Goal: Transaction & Acquisition: Purchase product/service

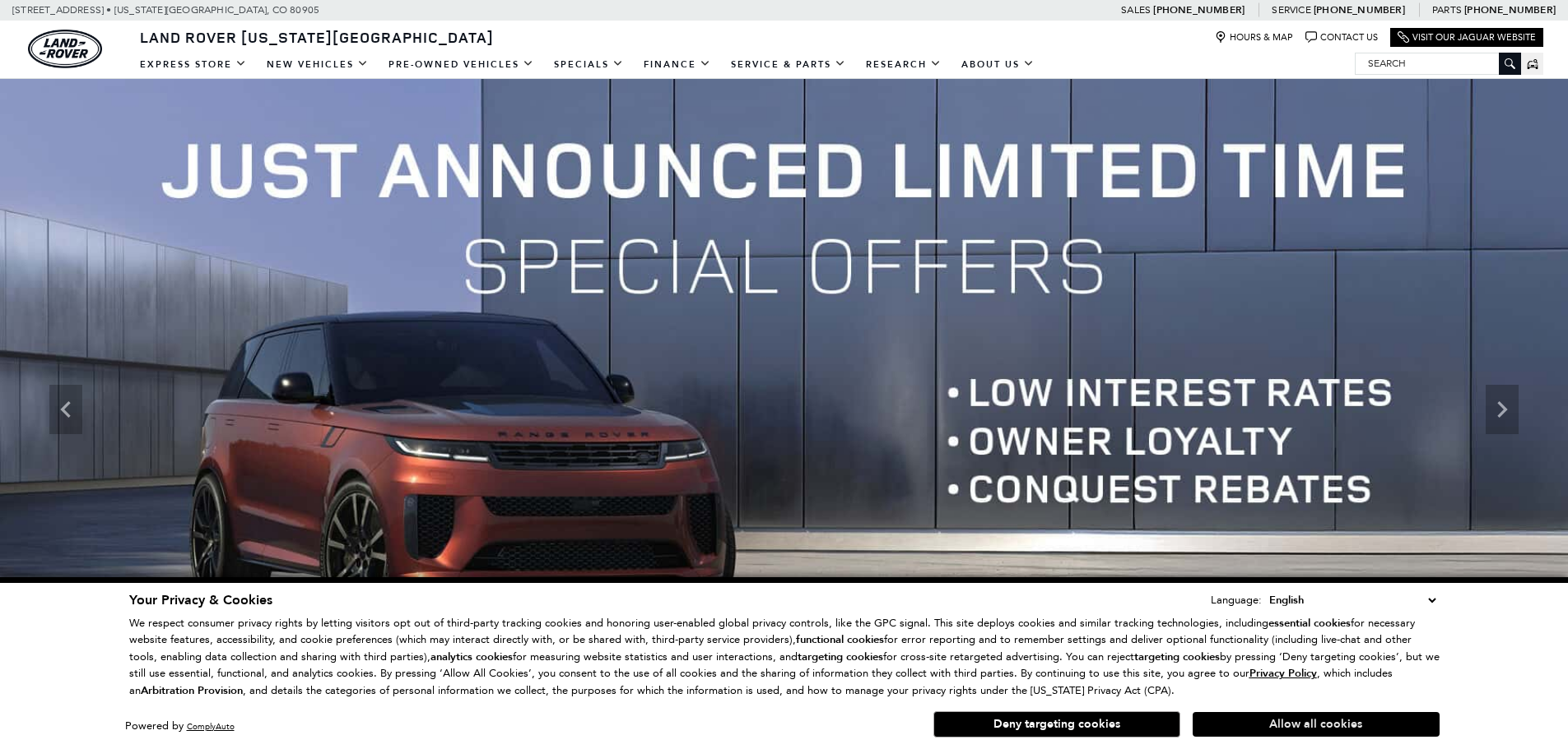
click at [1267, 731] on button "Allow all cookies" at bounding box center [1316, 725] width 247 height 25
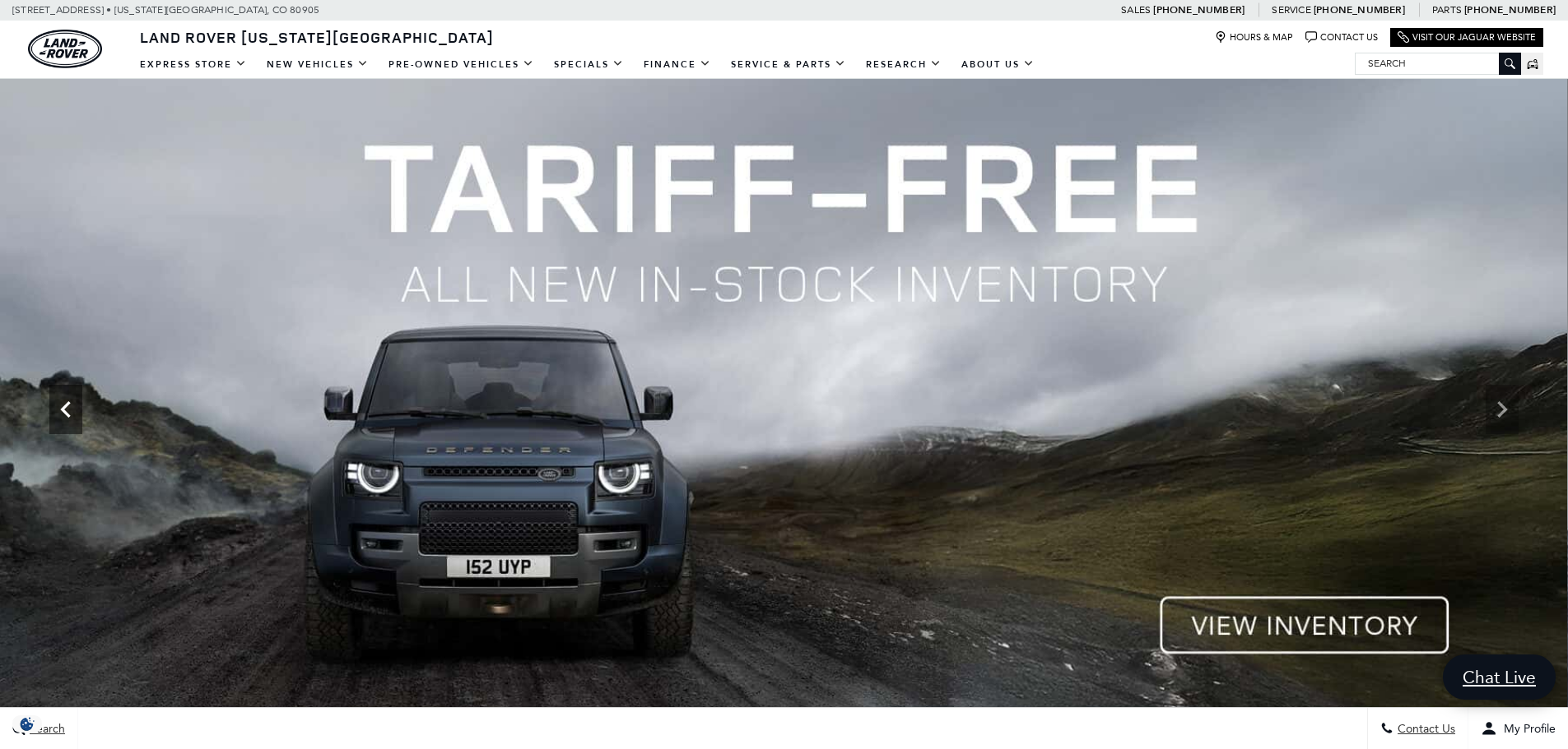
click at [62, 394] on icon "Previous" at bounding box center [66, 410] width 33 height 33
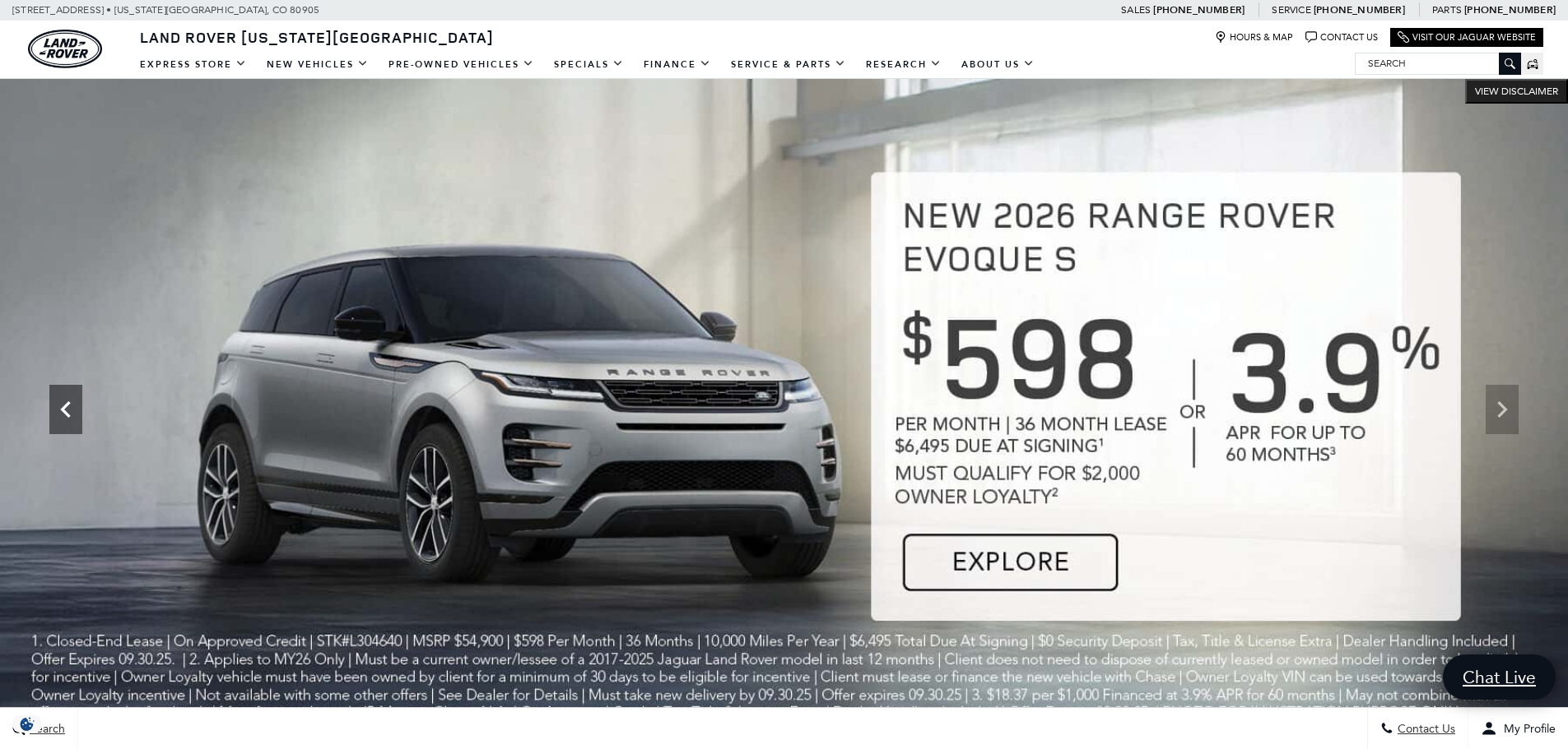
click at [60, 399] on icon "Previous" at bounding box center [66, 410] width 33 height 33
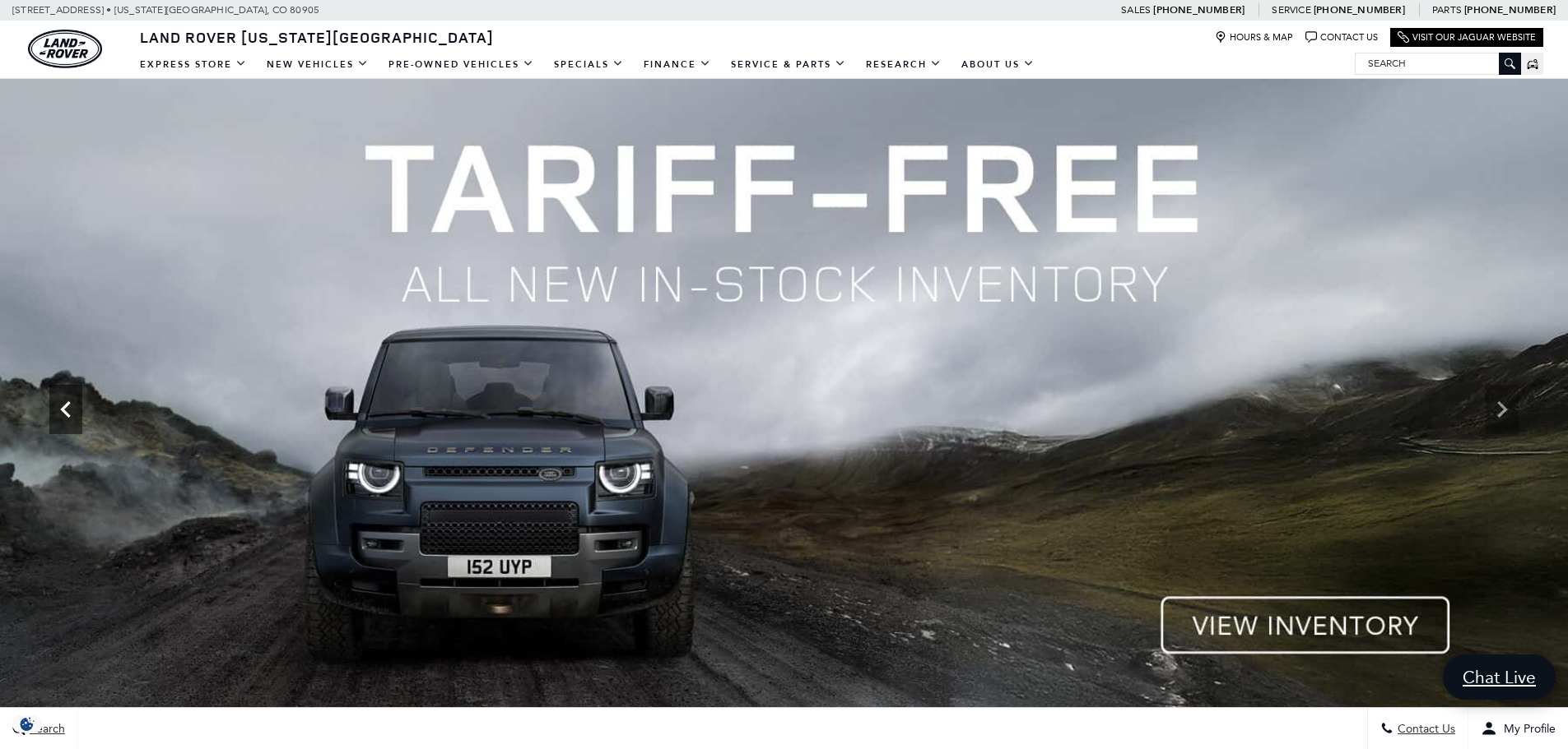
click at [60, 399] on icon "Previous" at bounding box center [66, 410] width 33 height 33
click at [64, 408] on icon "Previous" at bounding box center [65, 410] width 10 height 17
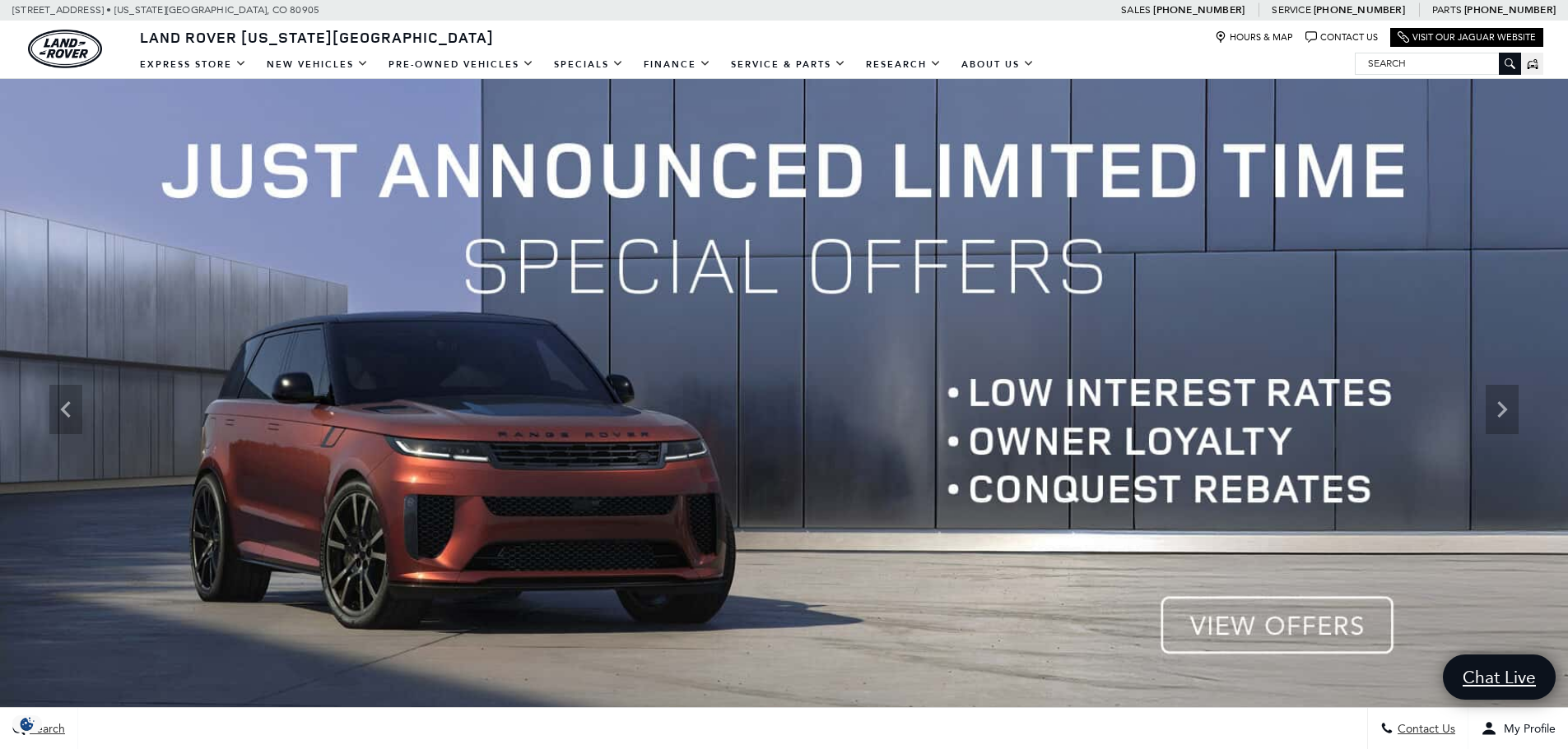
click at [1224, 616] on img at bounding box center [784, 410] width 1568 height 661
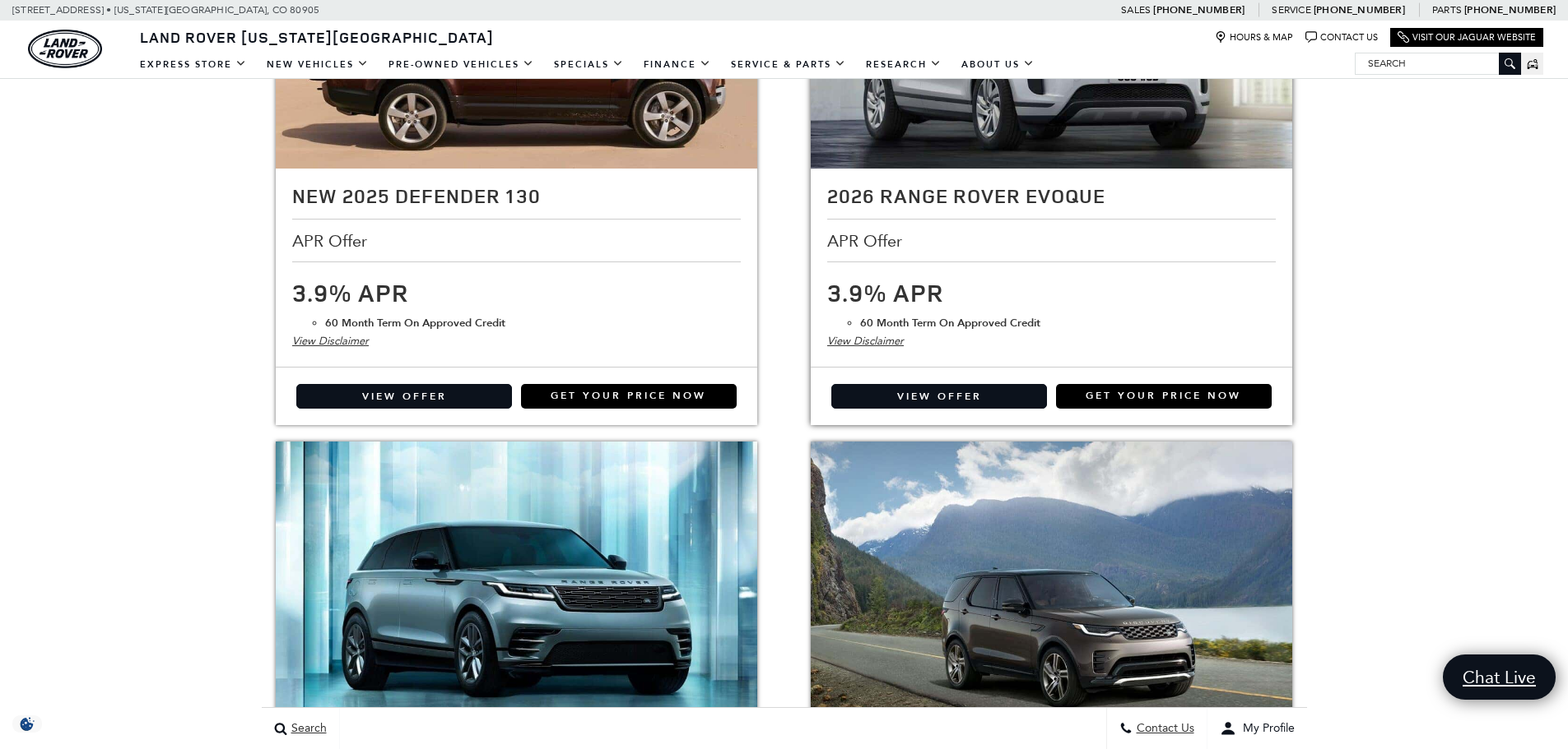
scroll to position [2139, 0]
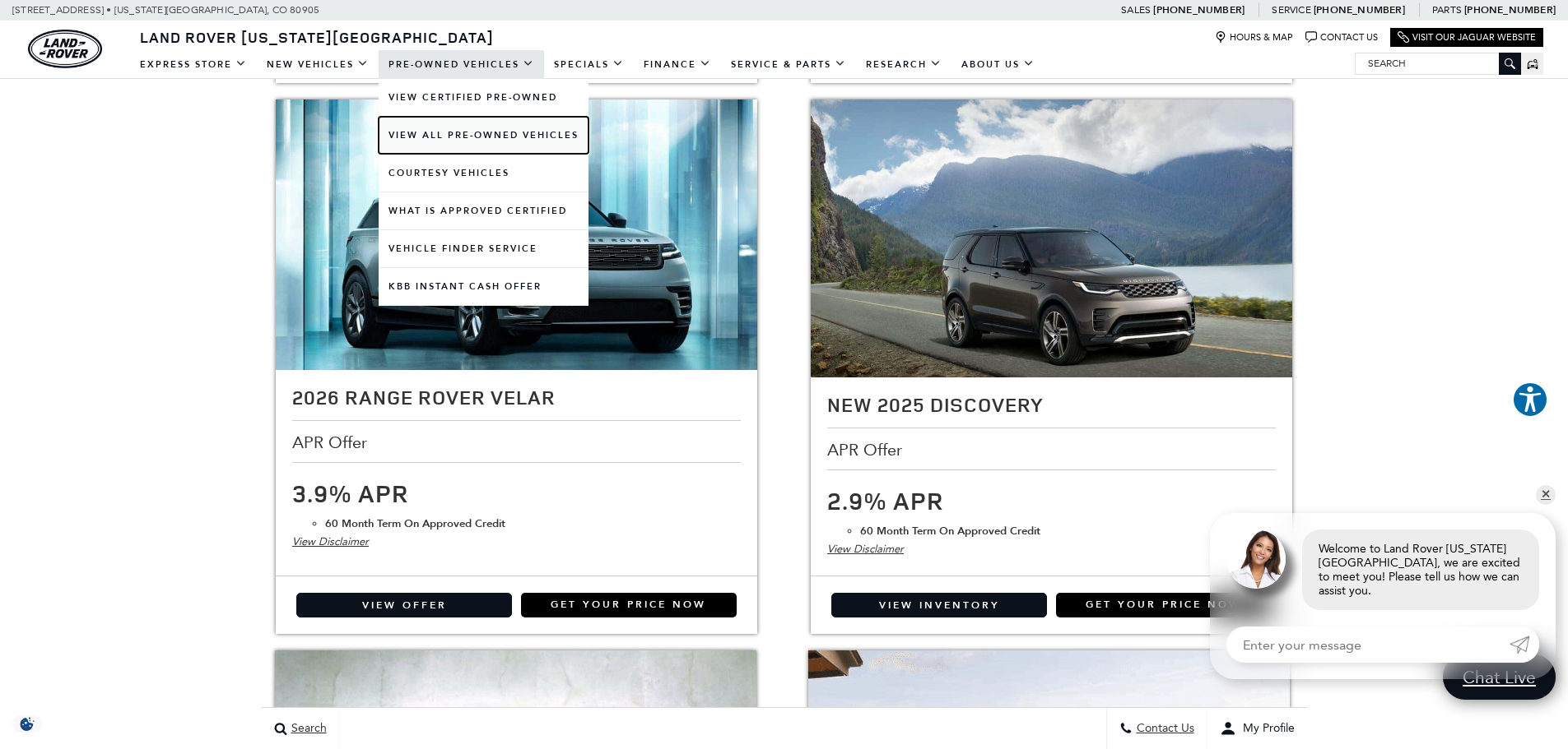
click at [434, 137] on link "View All Pre-Owned Vehicles" at bounding box center [484, 135] width 210 height 37
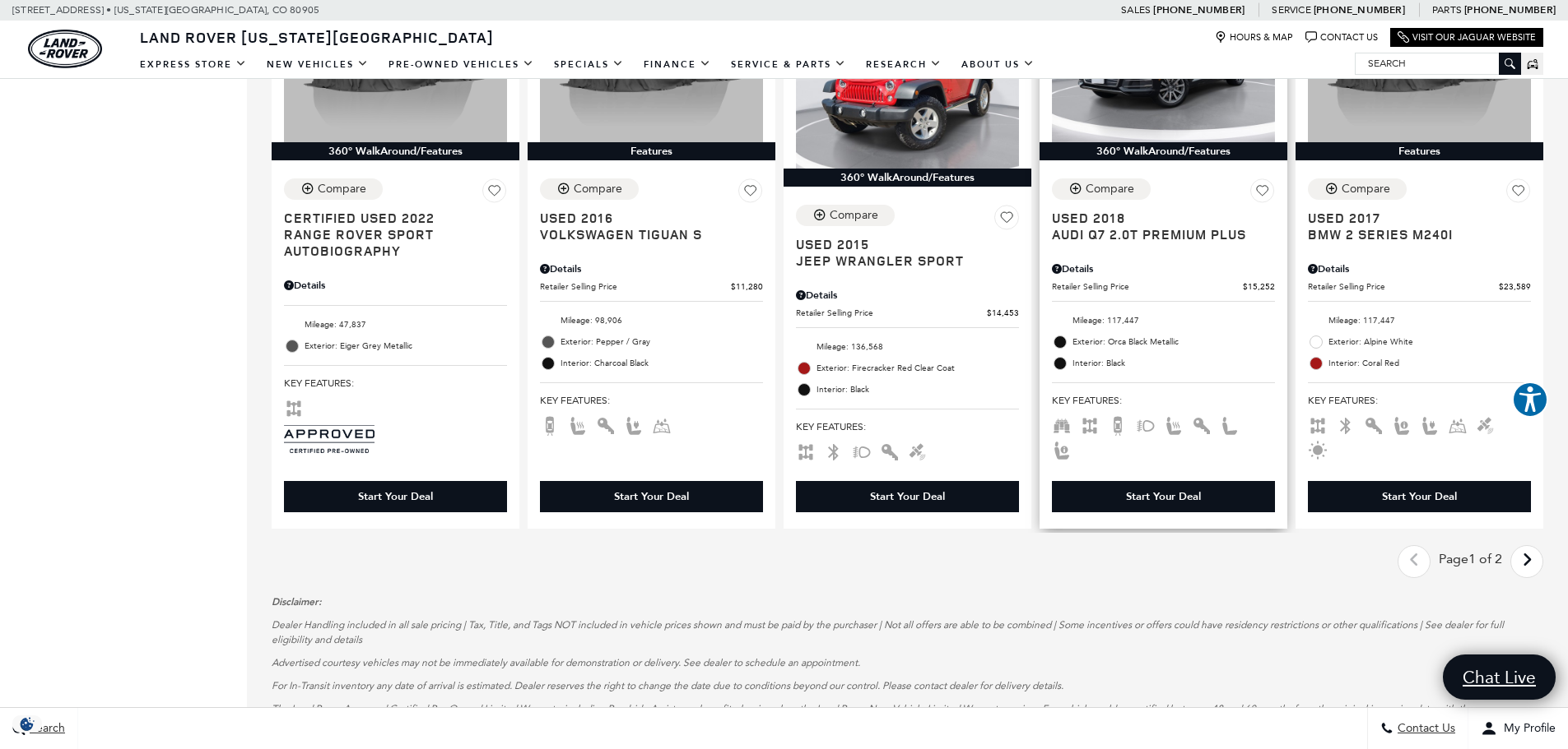
scroll to position [2386, 0]
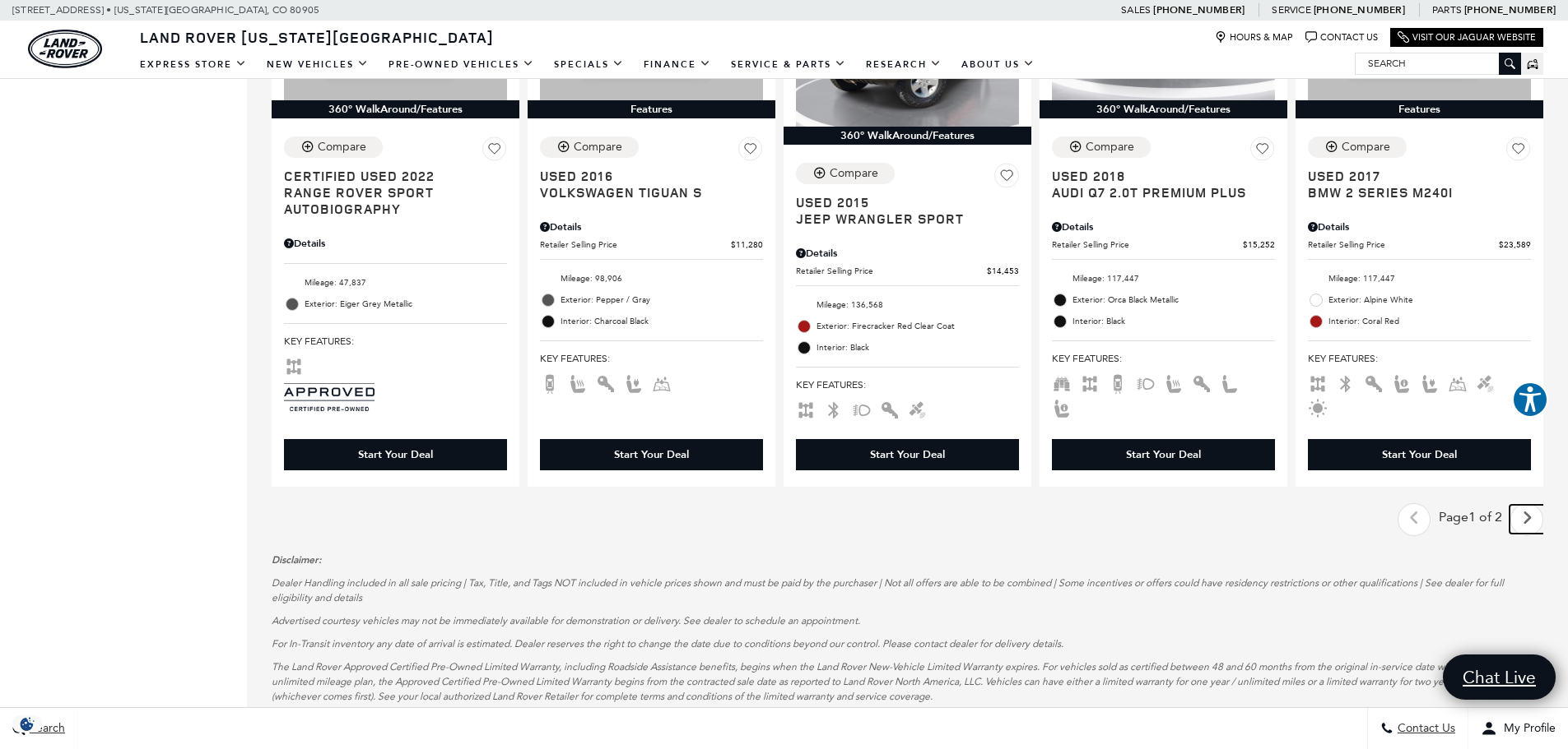
click at [1545, 506] on link "Next - Page" at bounding box center [1527, 520] width 36 height 28
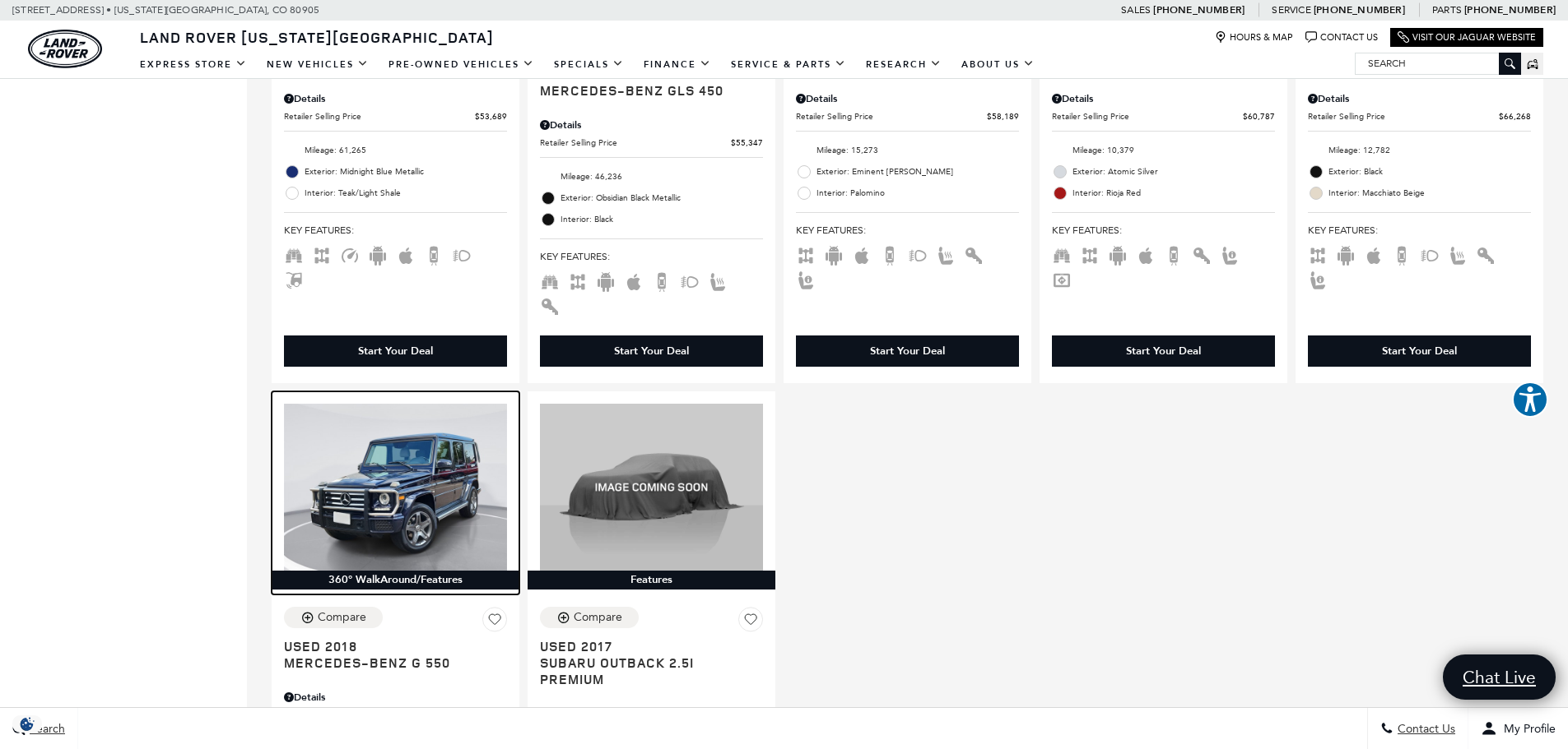
scroll to position [2386, 0]
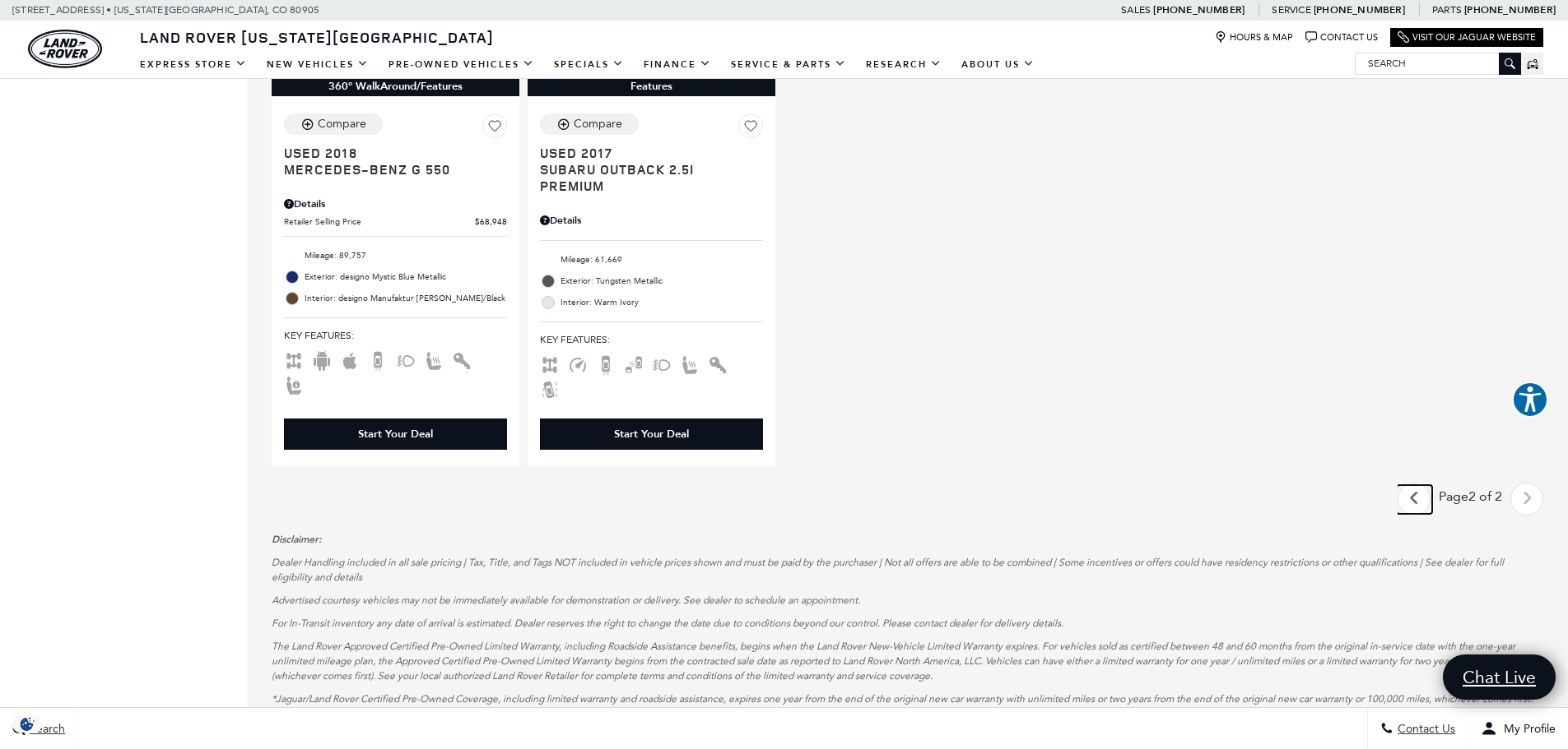
click at [1420, 485] on icon "previous page" at bounding box center [1414, 498] width 11 height 27
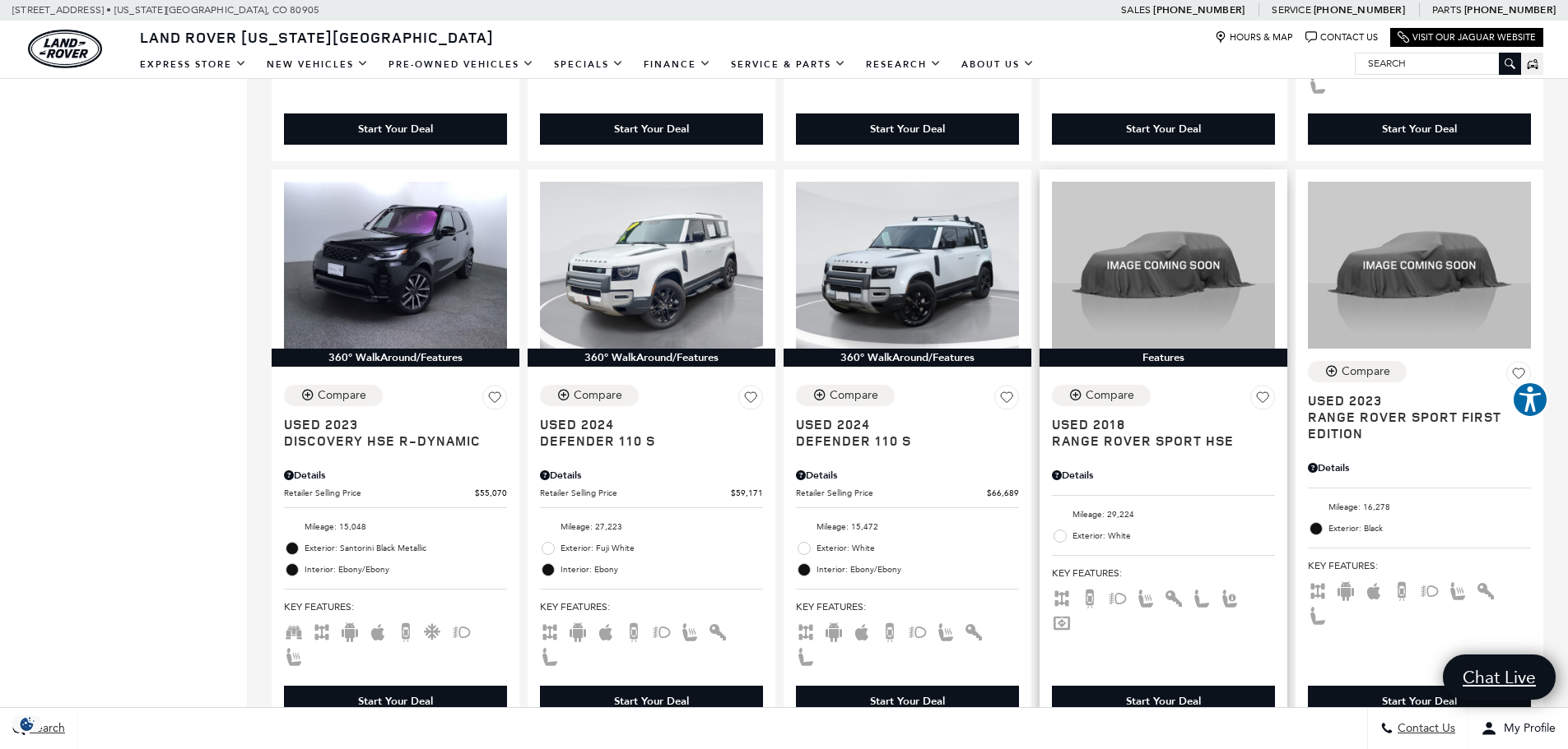
scroll to position [1563, 0]
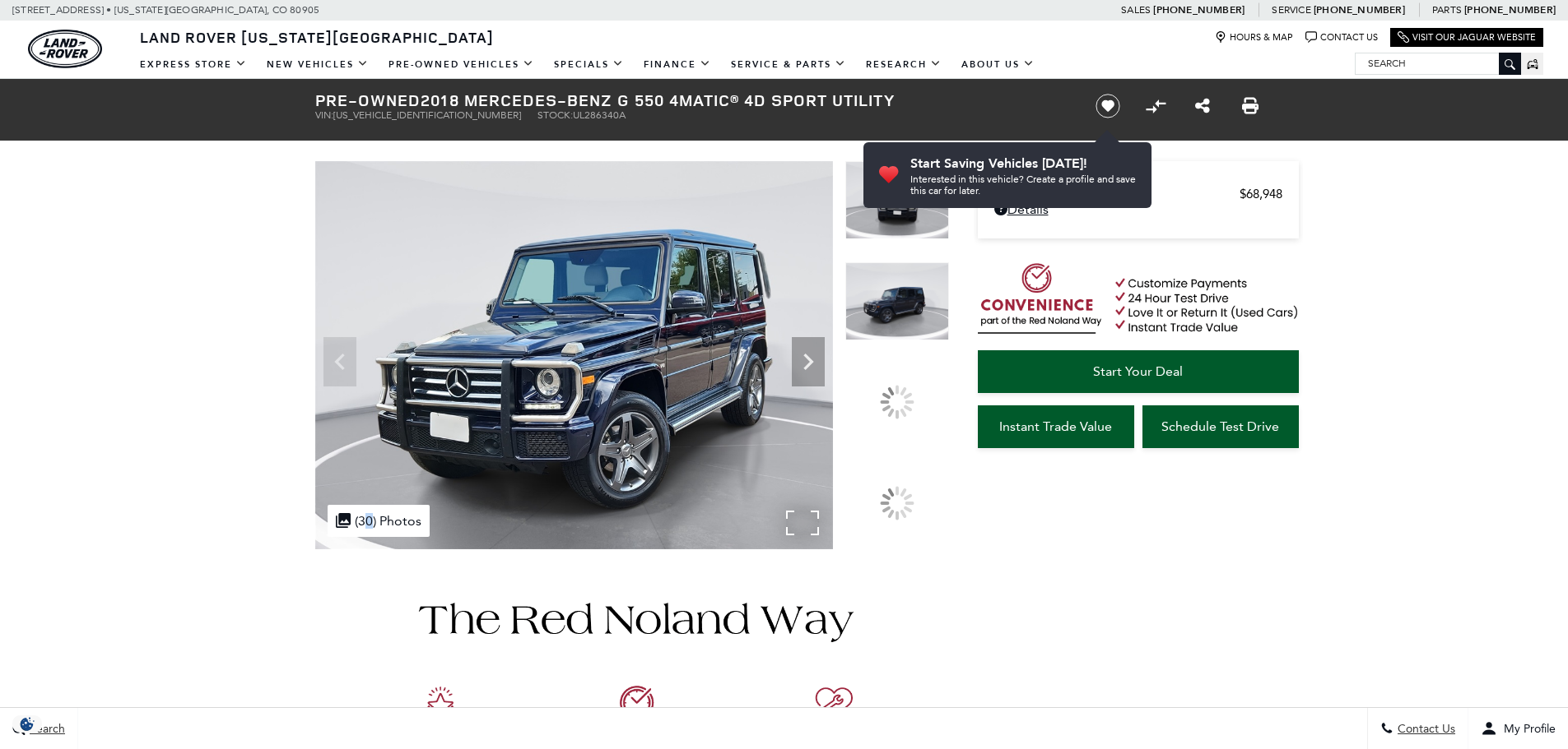
click at [828, 356] on img at bounding box center [574, 355] width 517 height 388
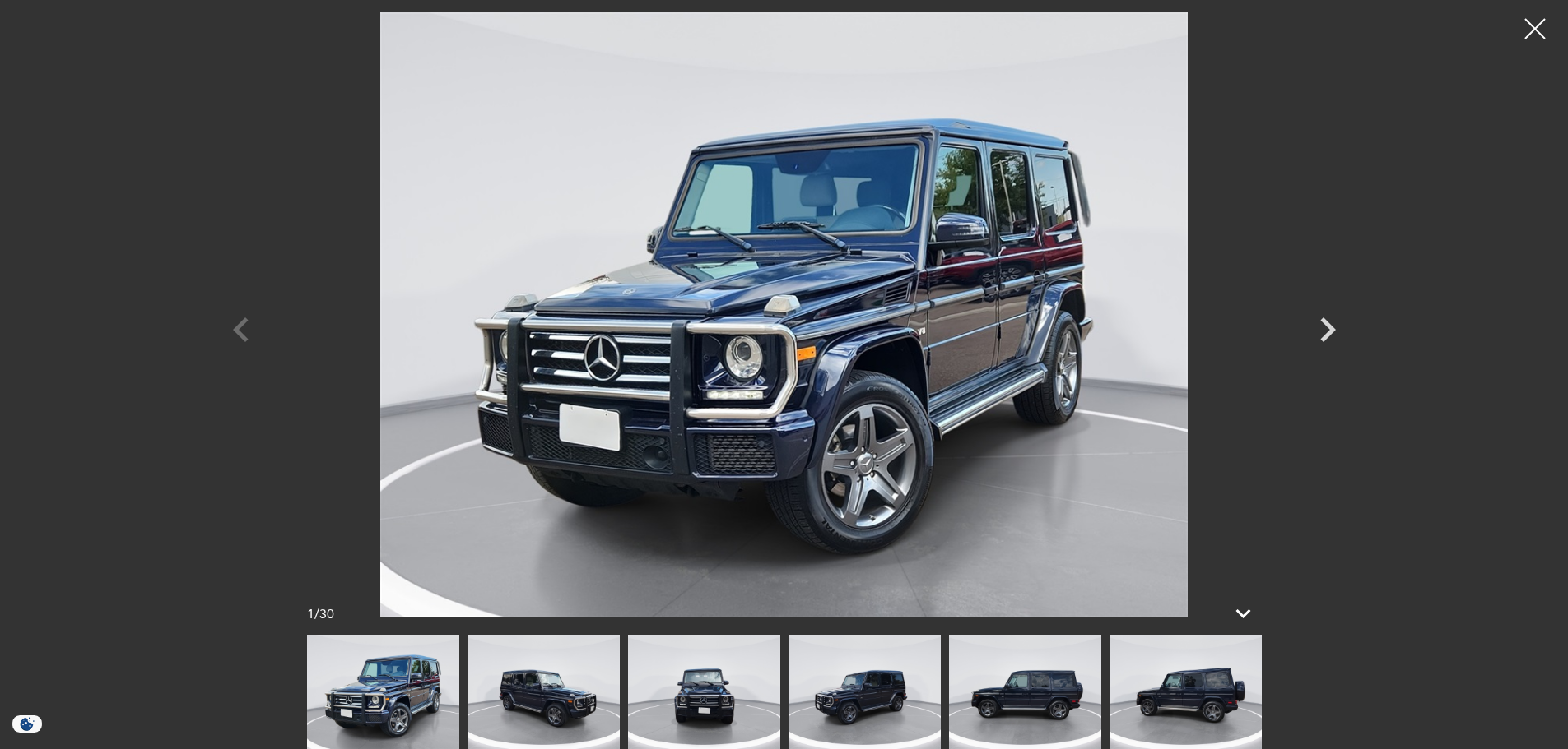
click at [816, 359] on img at bounding box center [784, 315] width 988 height 605
click at [1317, 328] on icon "Next" at bounding box center [1328, 331] width 50 height 50
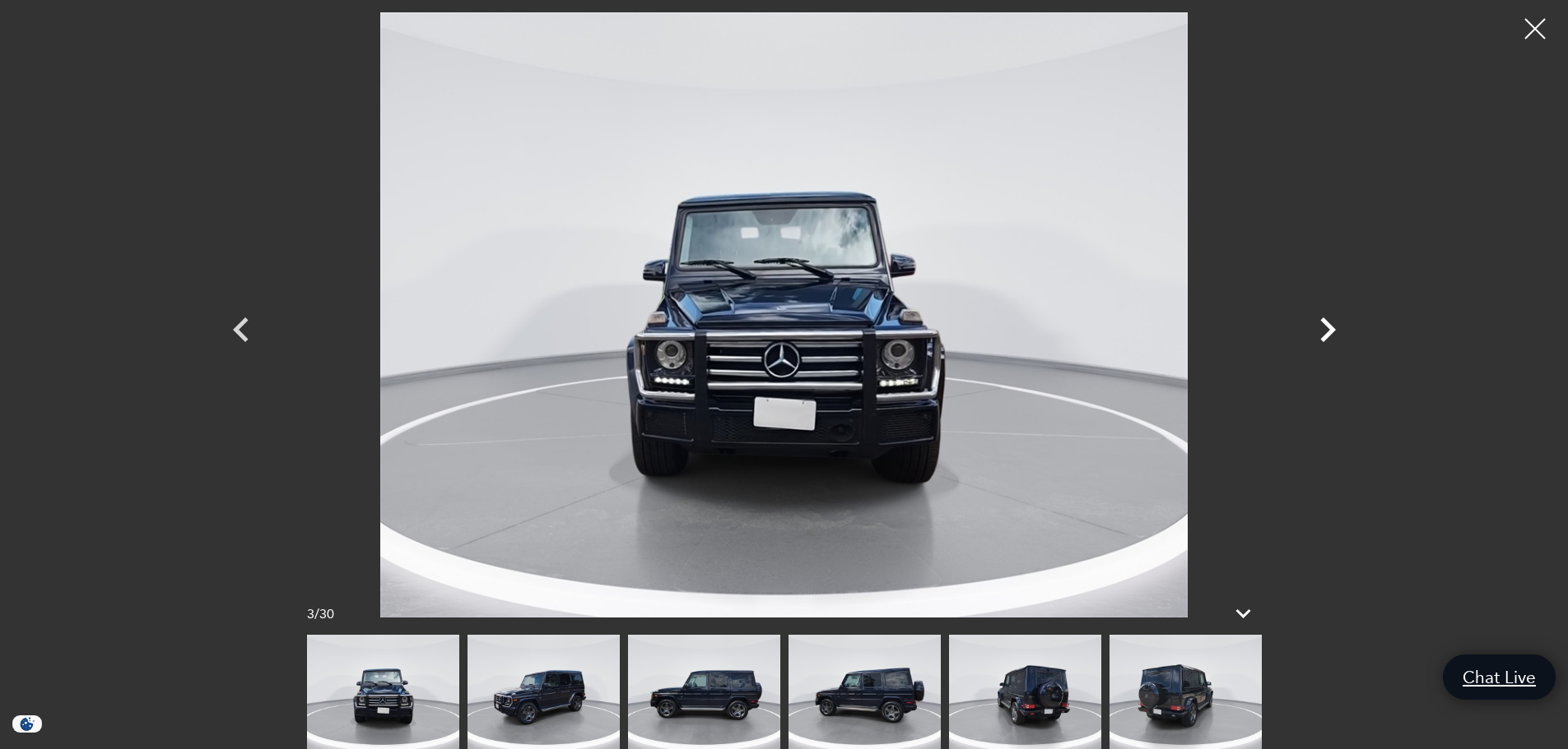
click at [1317, 328] on icon "Next" at bounding box center [1328, 331] width 50 height 50
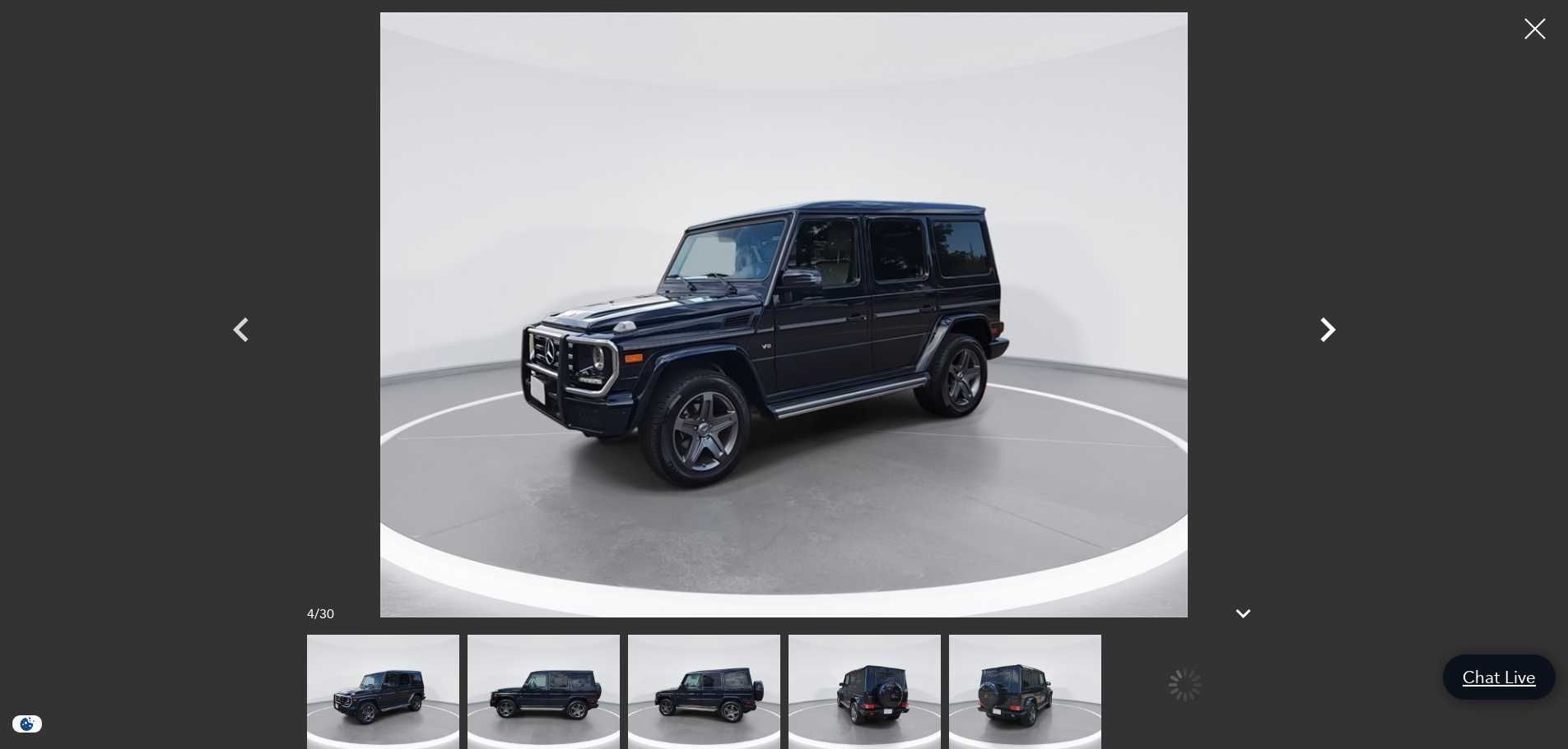
click at [1317, 328] on icon "Next" at bounding box center [1328, 331] width 50 height 50
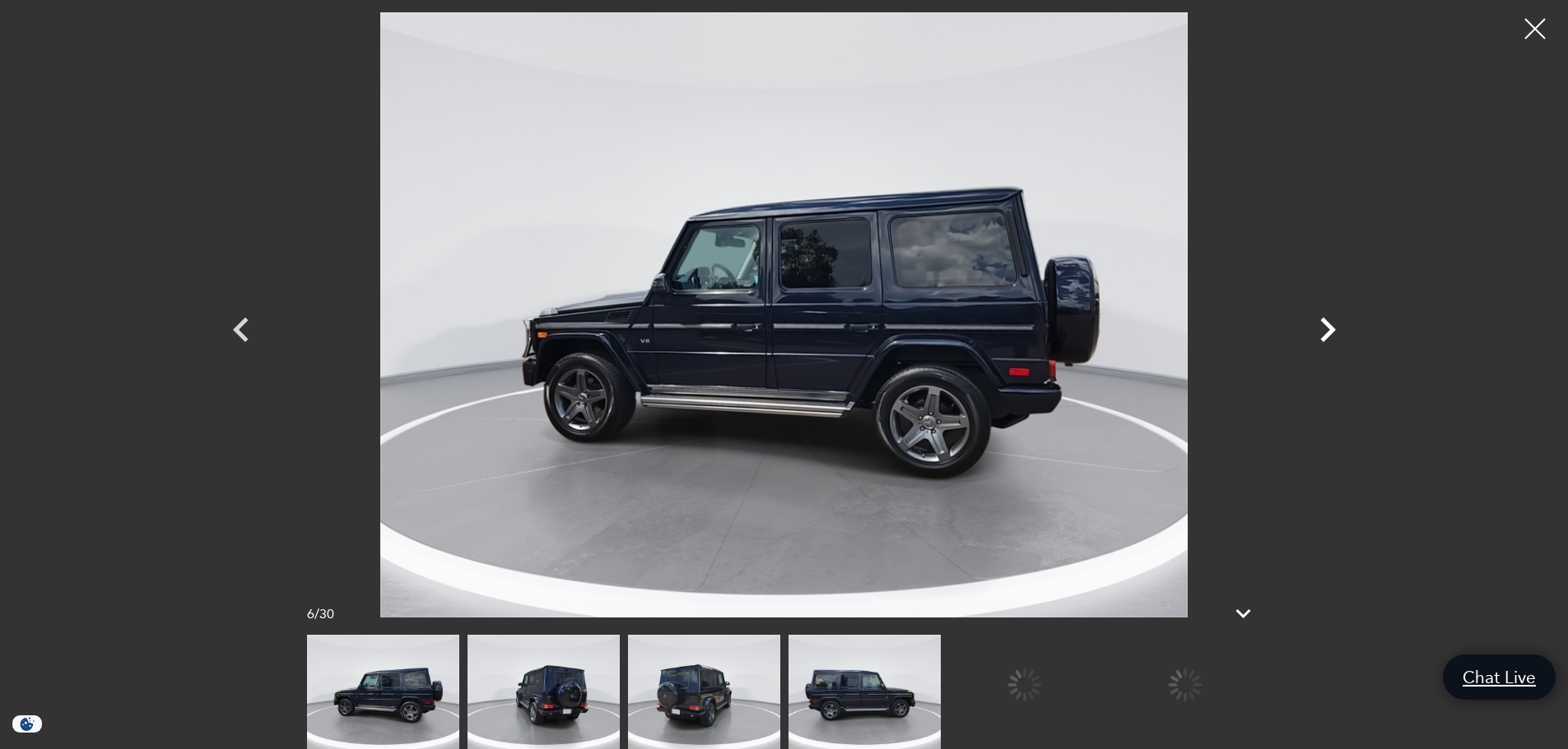
click at [1317, 328] on icon "Next" at bounding box center [1328, 331] width 50 height 50
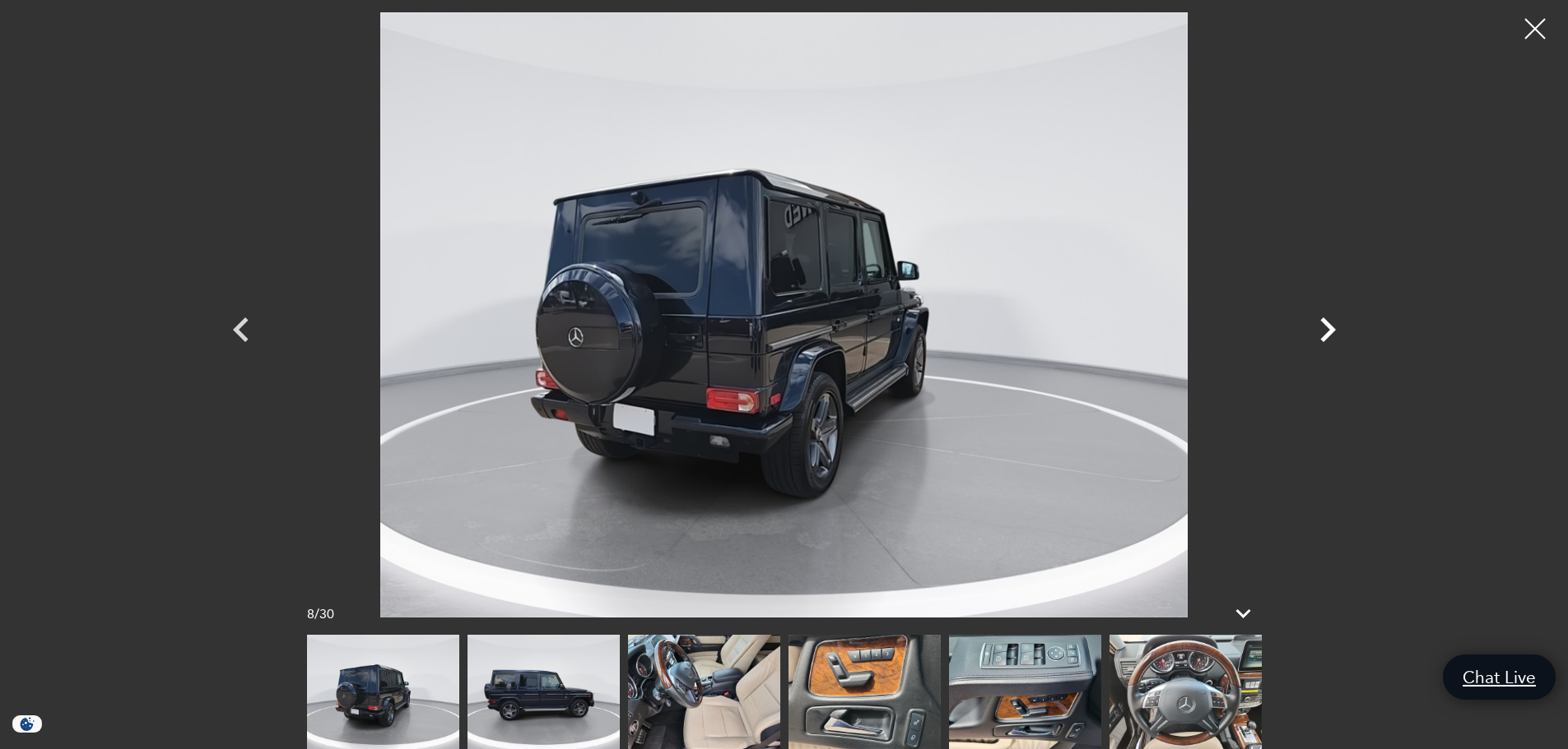
click at [1317, 328] on icon "Next" at bounding box center [1328, 331] width 50 height 50
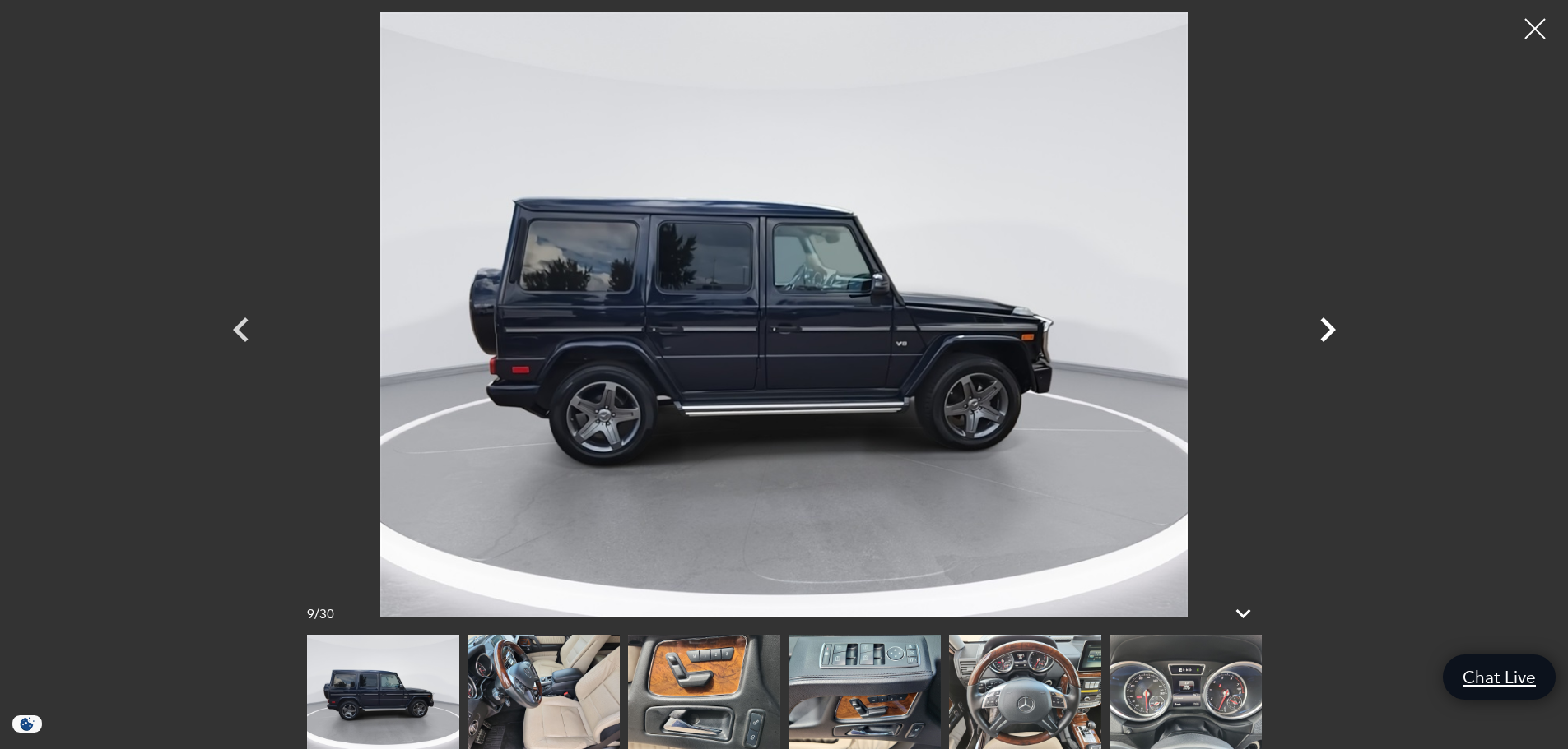
click at [1317, 328] on icon "Next" at bounding box center [1328, 331] width 50 height 50
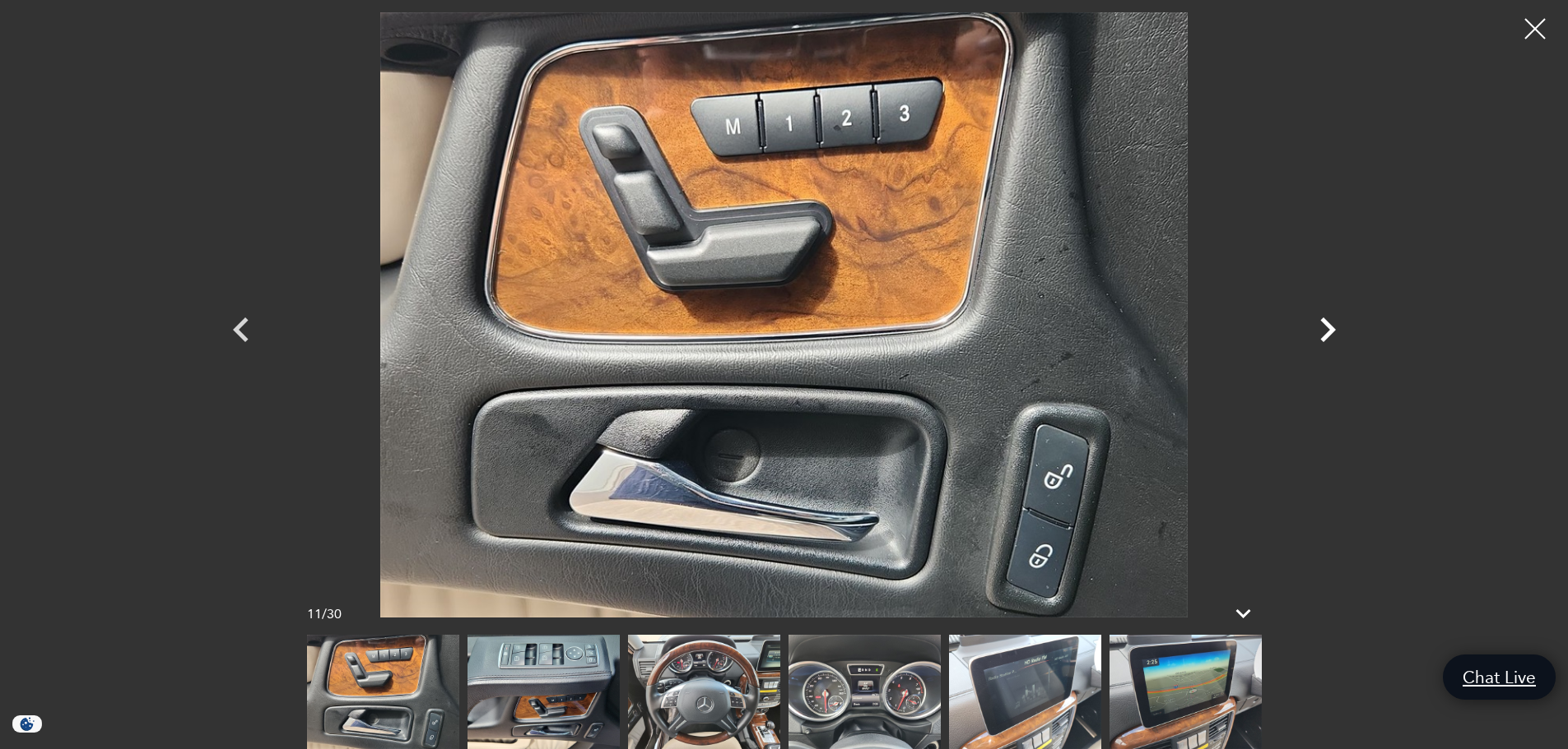
click at [1317, 328] on icon "Next" at bounding box center [1328, 331] width 50 height 50
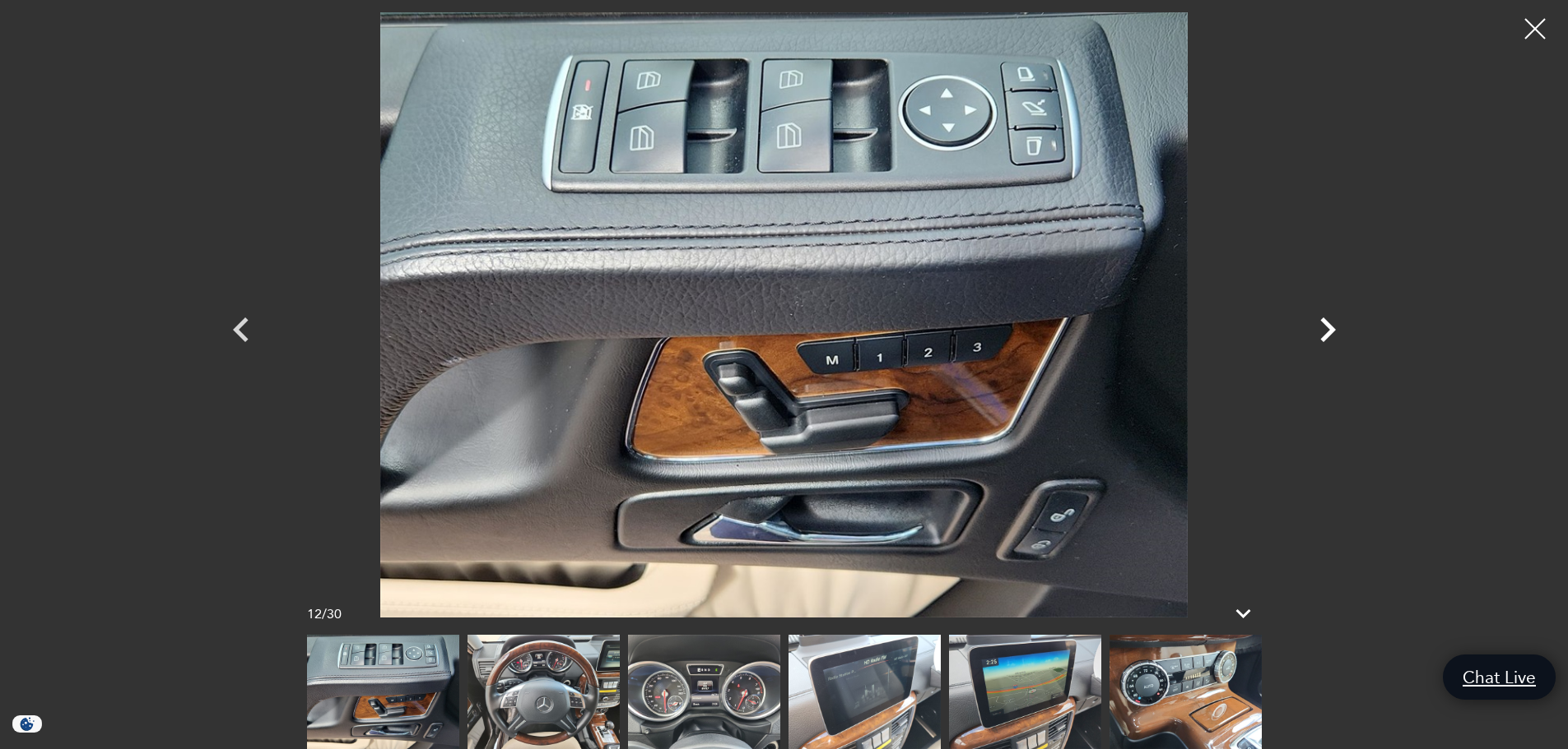
click at [1317, 328] on icon "Next" at bounding box center [1328, 331] width 50 height 50
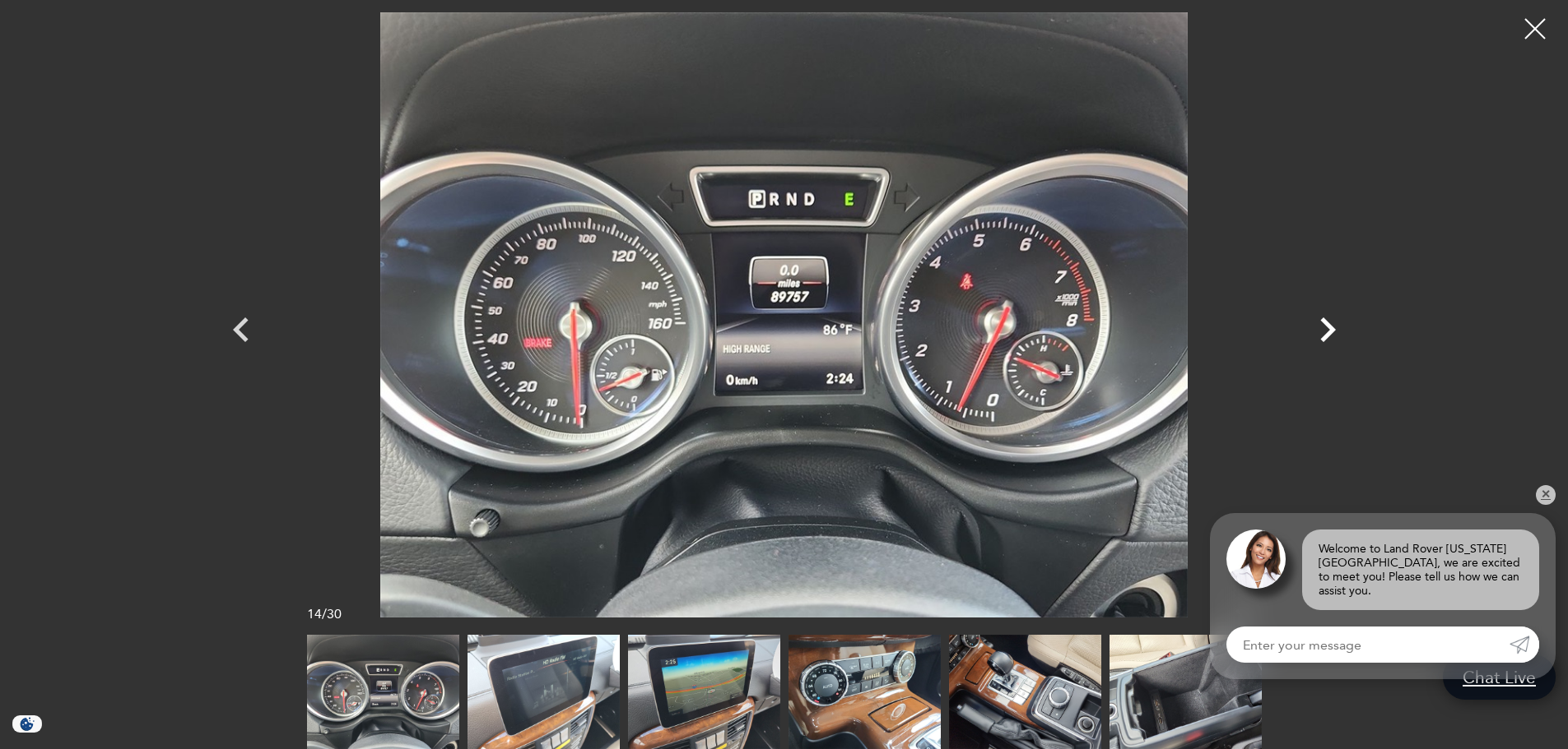
click at [1317, 328] on icon "Next" at bounding box center [1328, 331] width 50 height 50
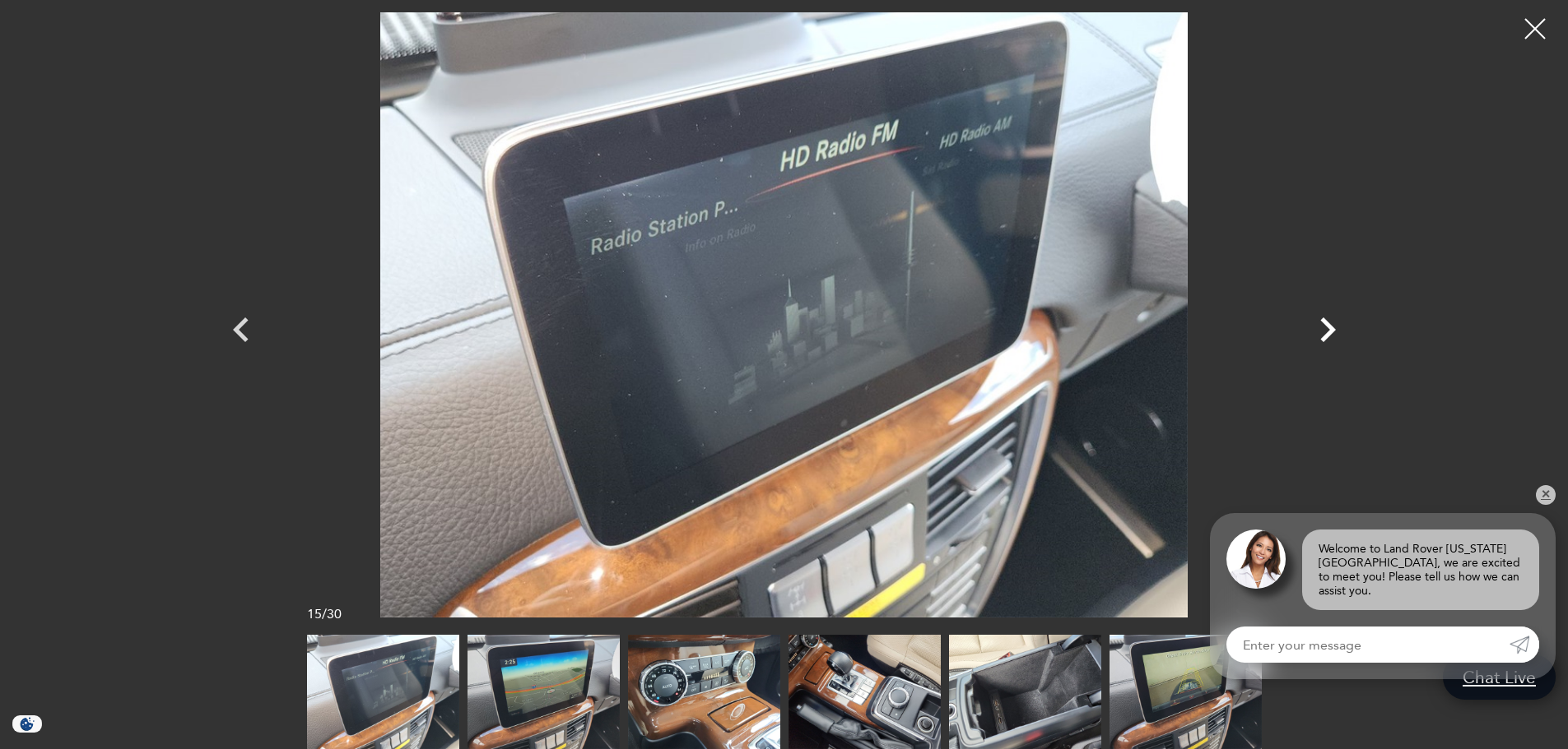
click at [1317, 328] on icon "Next" at bounding box center [1328, 331] width 50 height 50
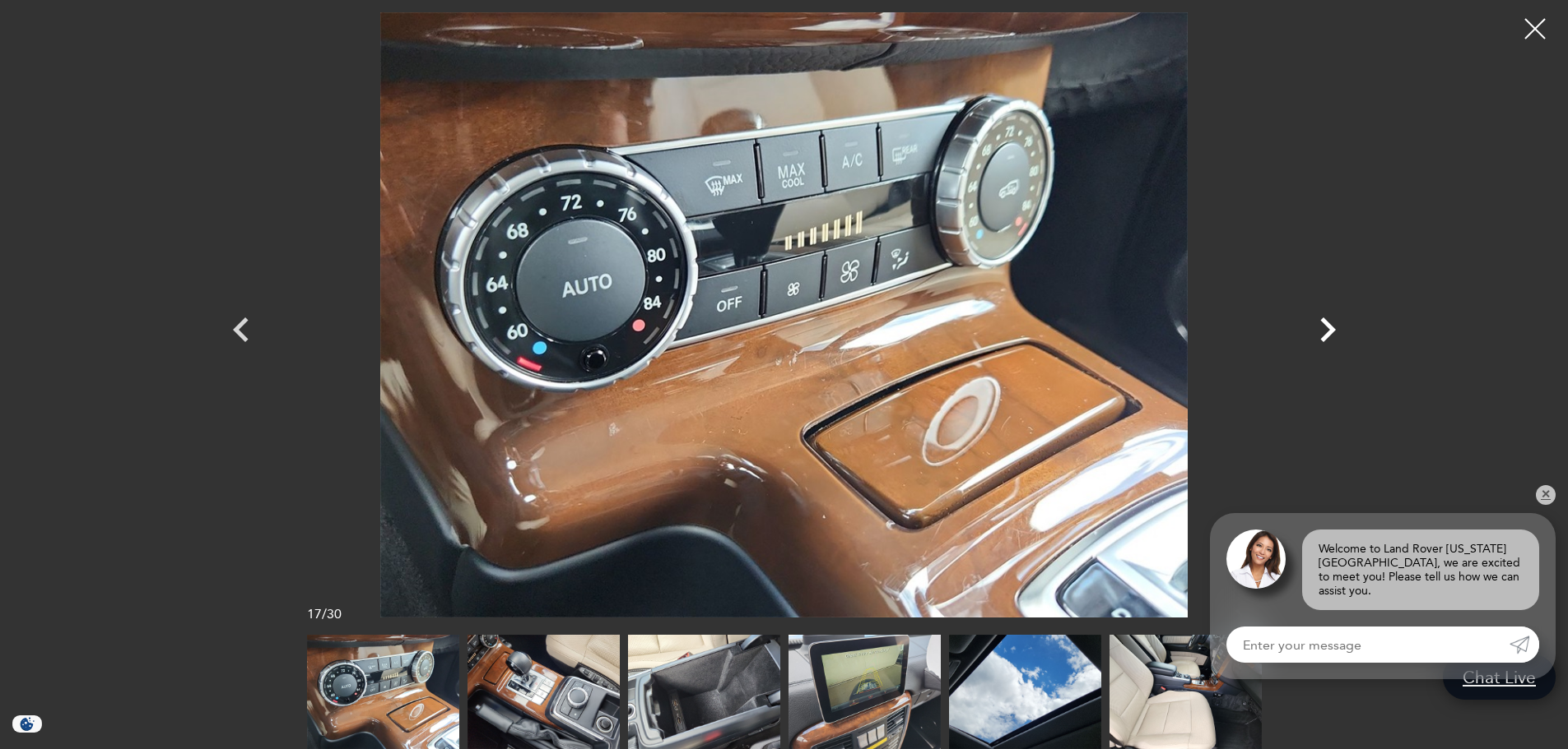
click at [1317, 328] on icon "Next" at bounding box center [1328, 331] width 50 height 50
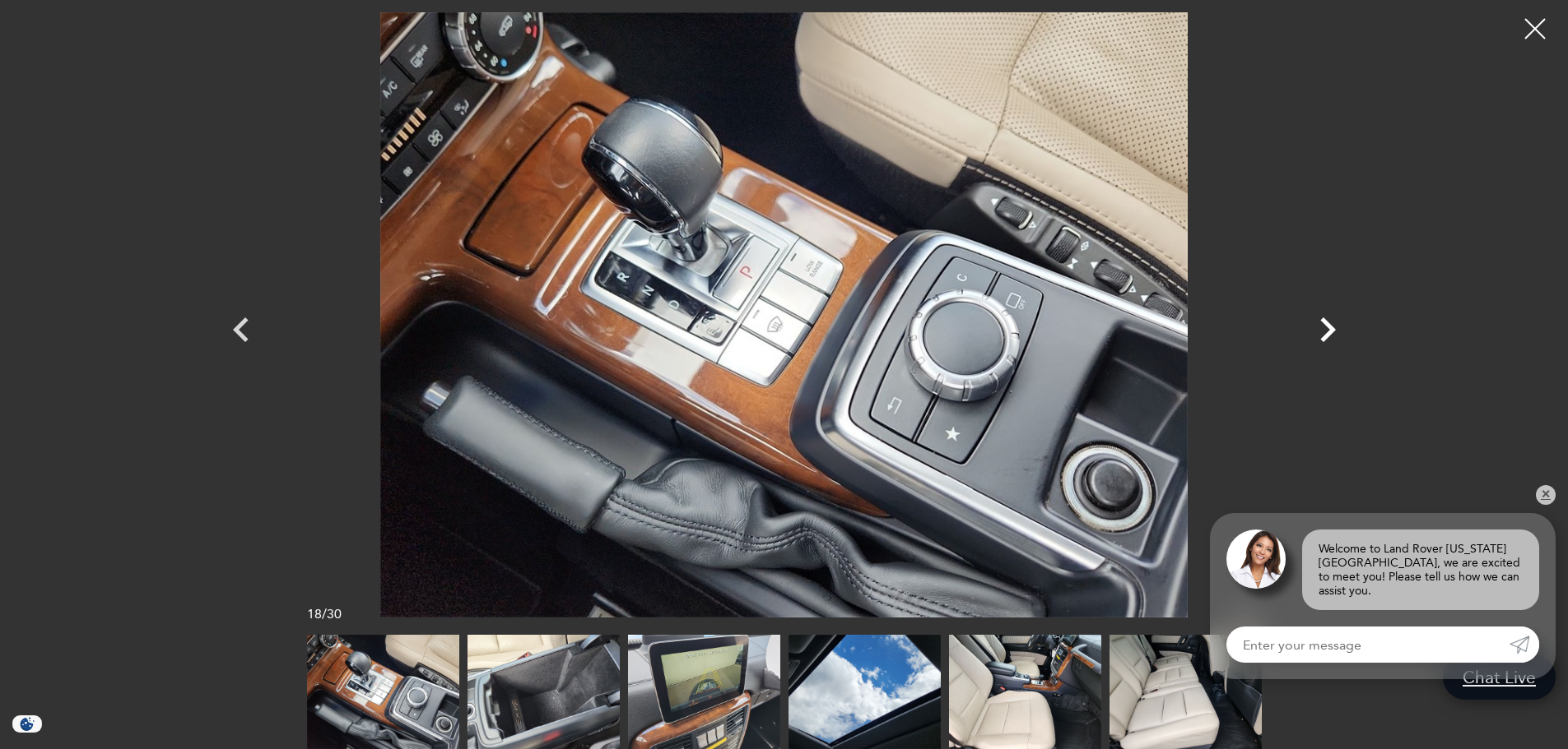
click at [1317, 328] on icon "Next" at bounding box center [1328, 331] width 50 height 50
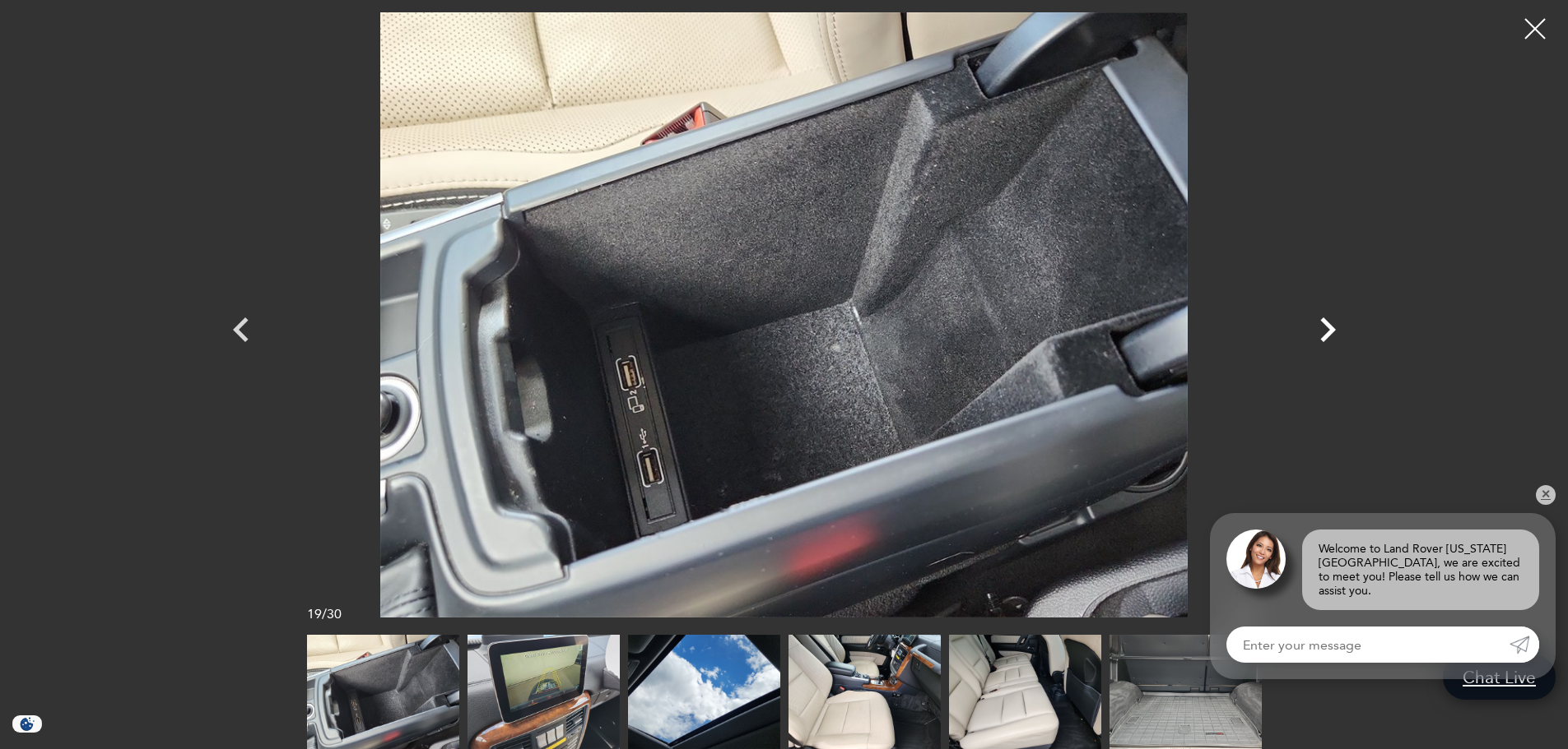
click at [1317, 328] on icon "Next" at bounding box center [1328, 331] width 50 height 50
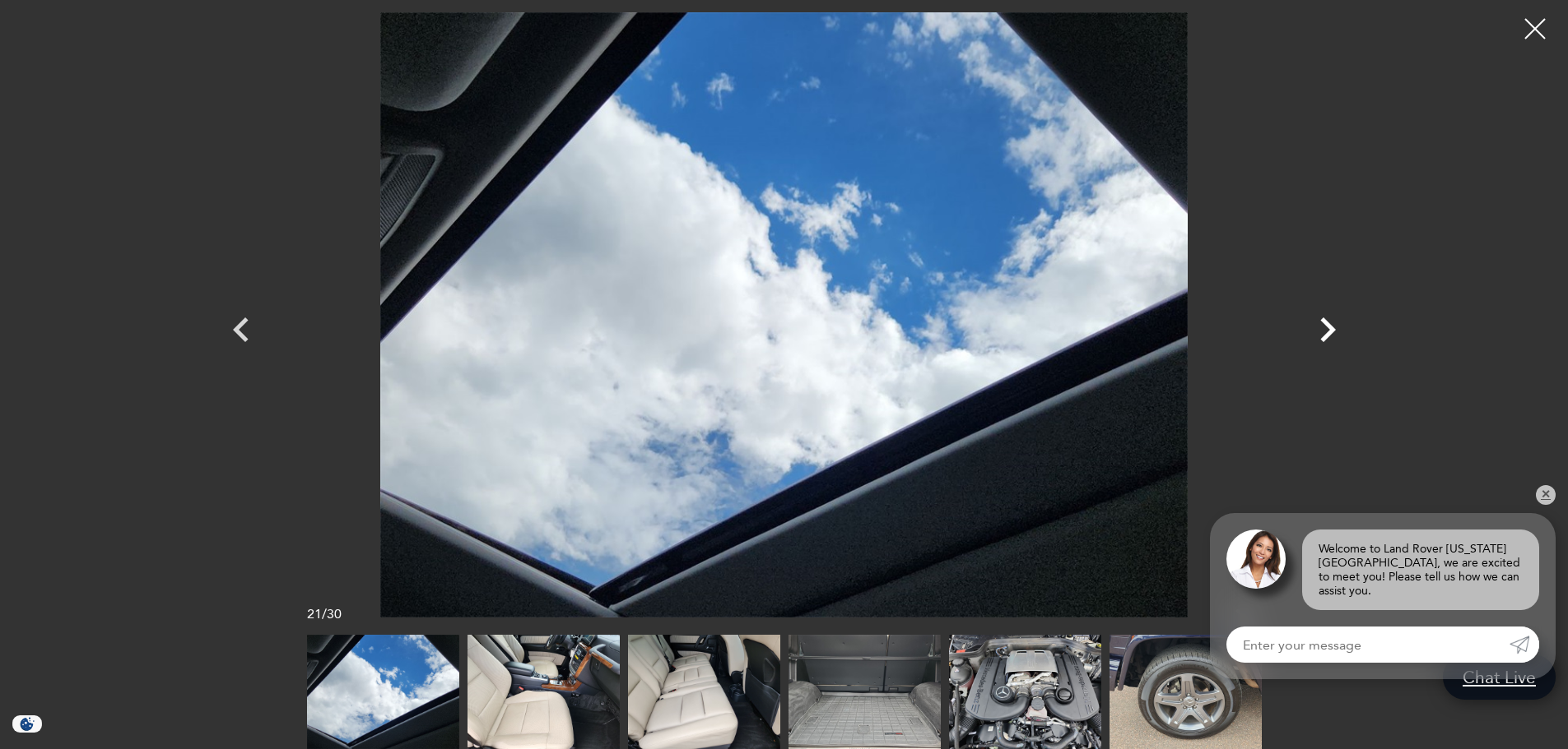
click at [1317, 328] on icon "Next" at bounding box center [1328, 331] width 50 height 50
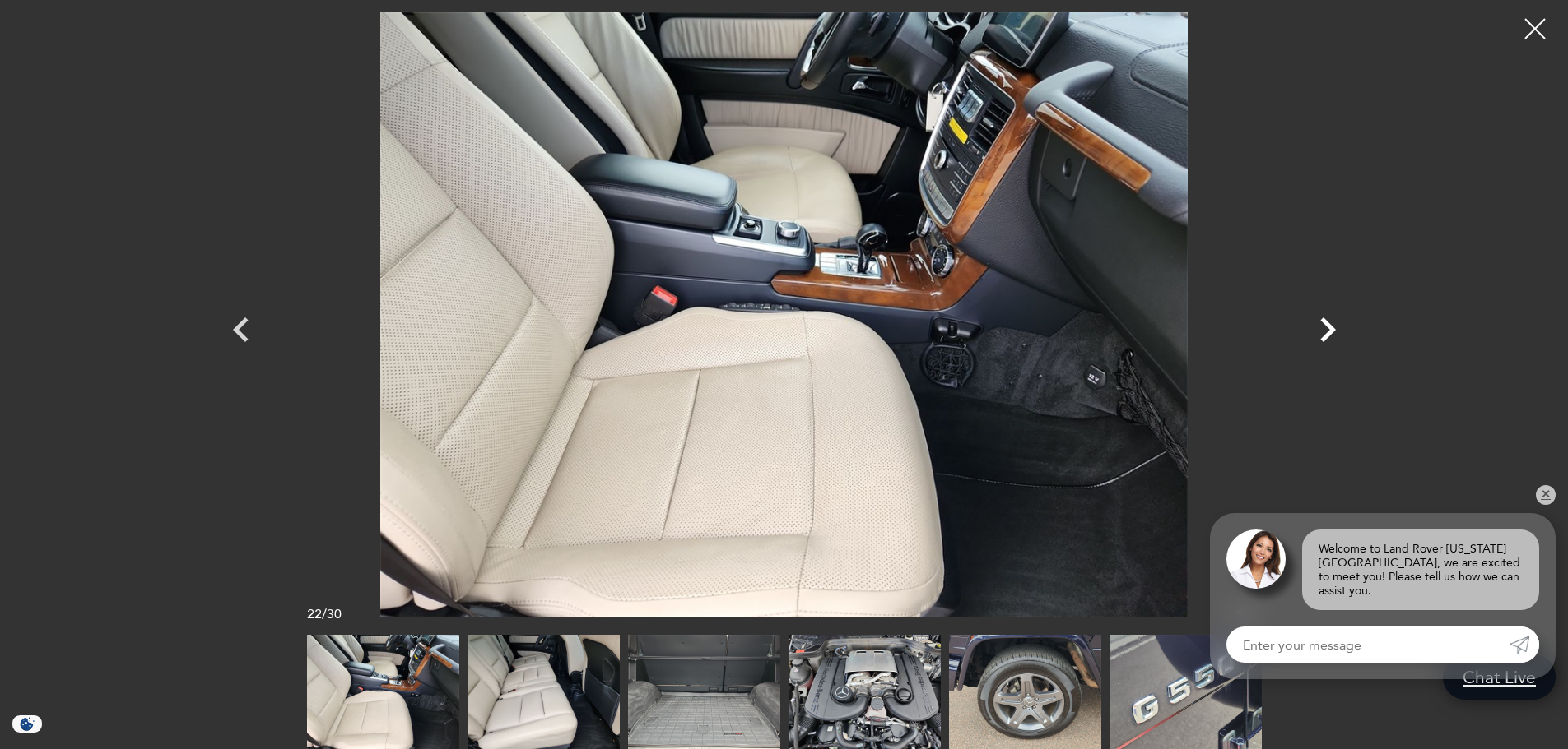
click at [1317, 328] on icon "Next" at bounding box center [1328, 331] width 50 height 50
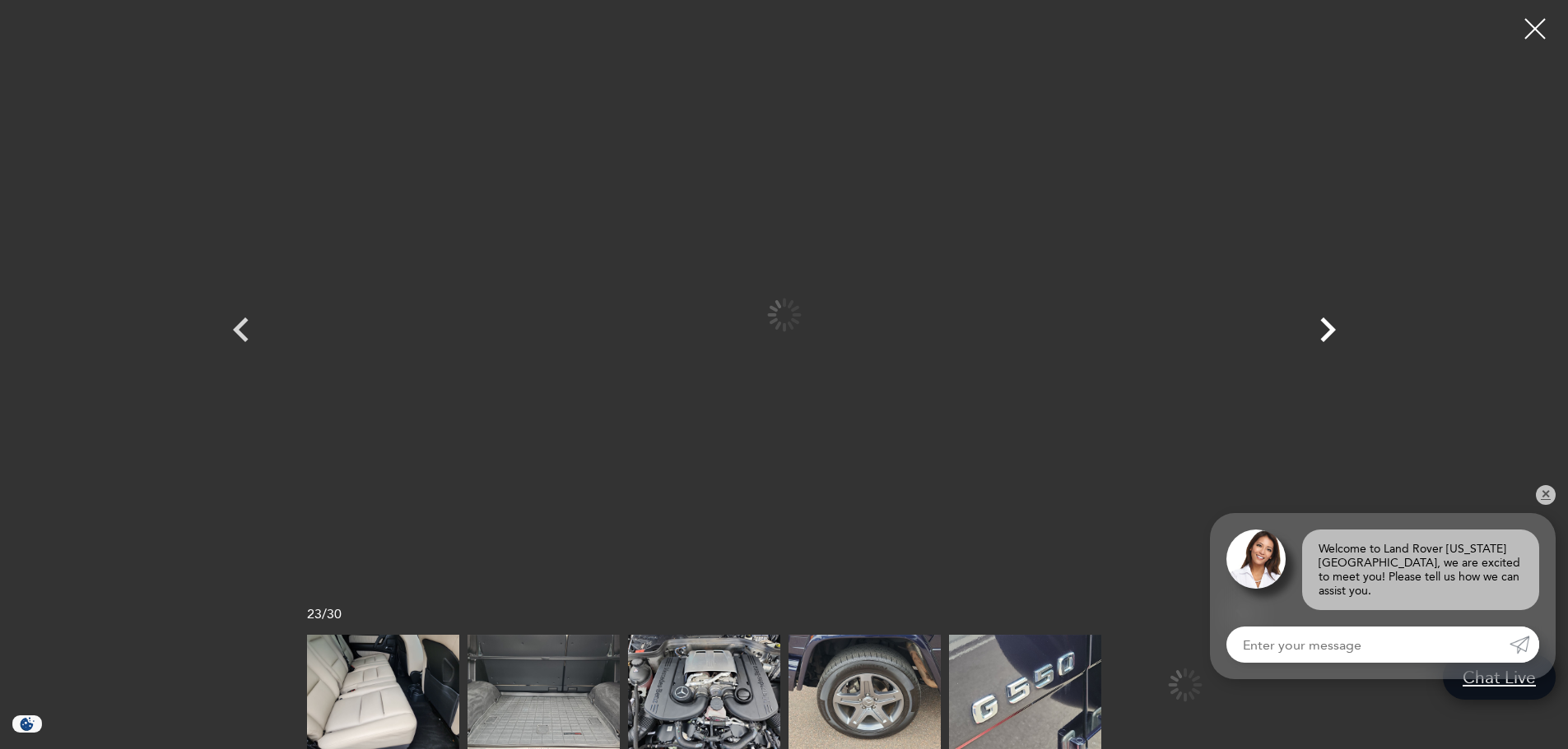
click at [1317, 328] on icon "Next" at bounding box center [1328, 331] width 50 height 50
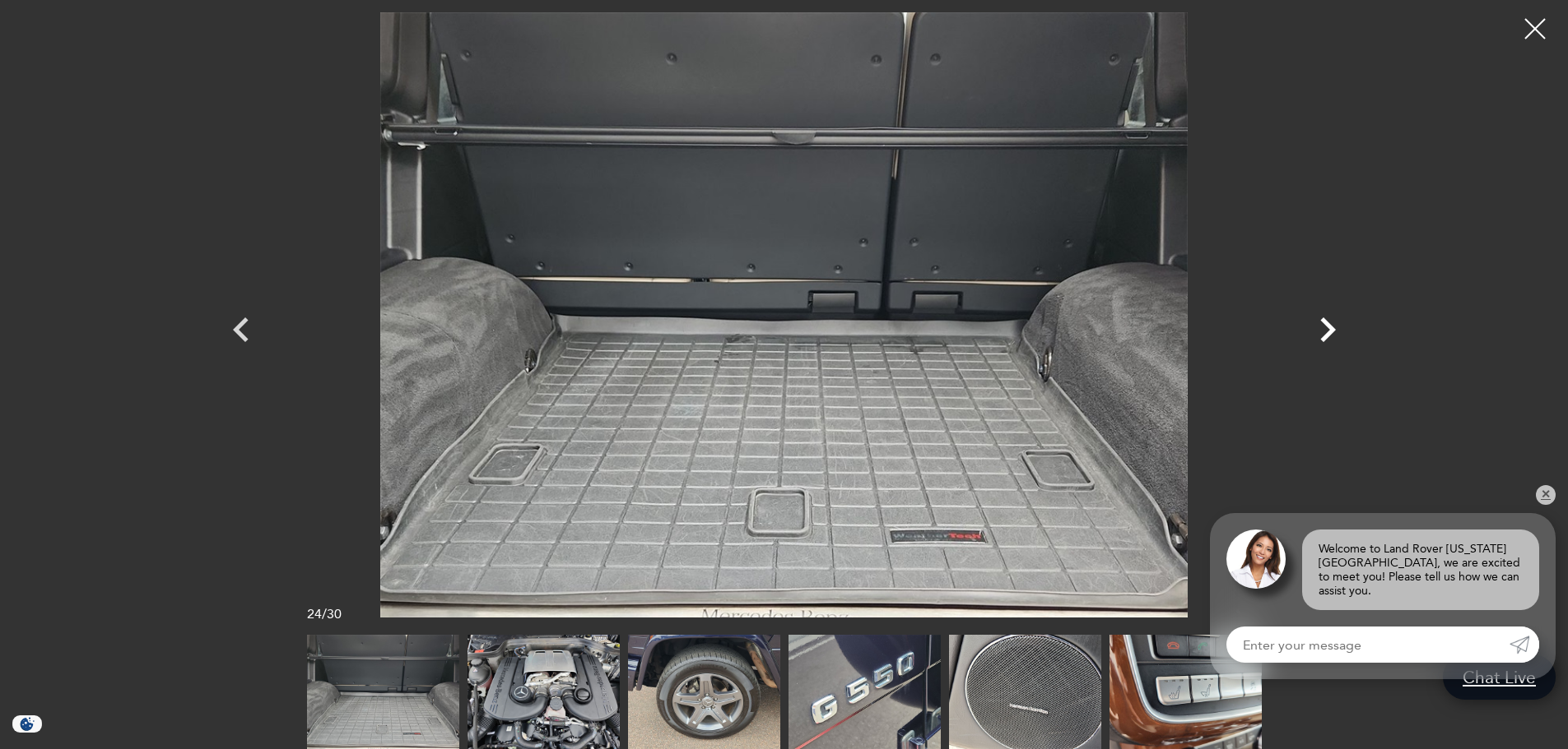
click at [1317, 328] on icon "Next" at bounding box center [1328, 331] width 50 height 50
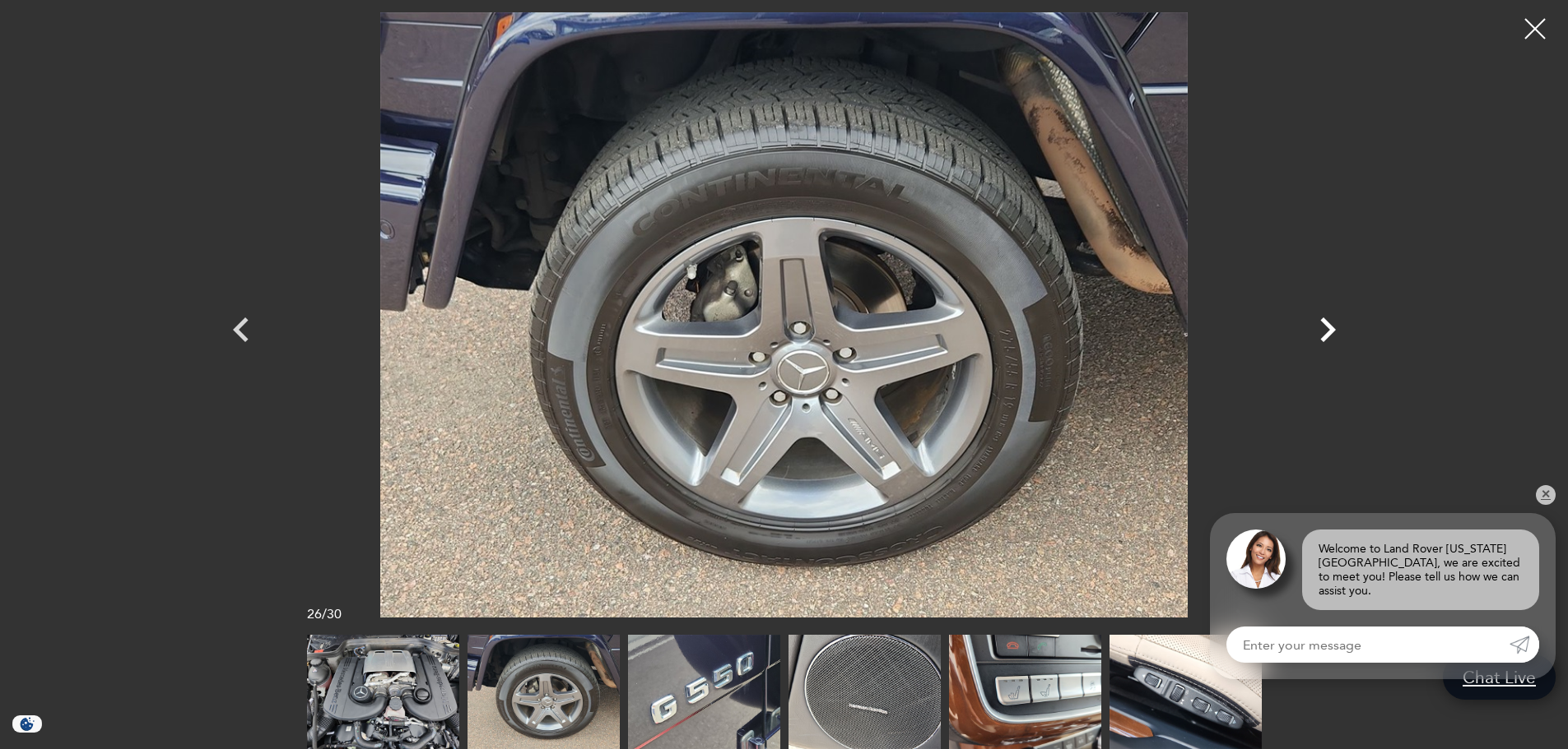
click at [1317, 328] on icon "Next" at bounding box center [1328, 331] width 50 height 50
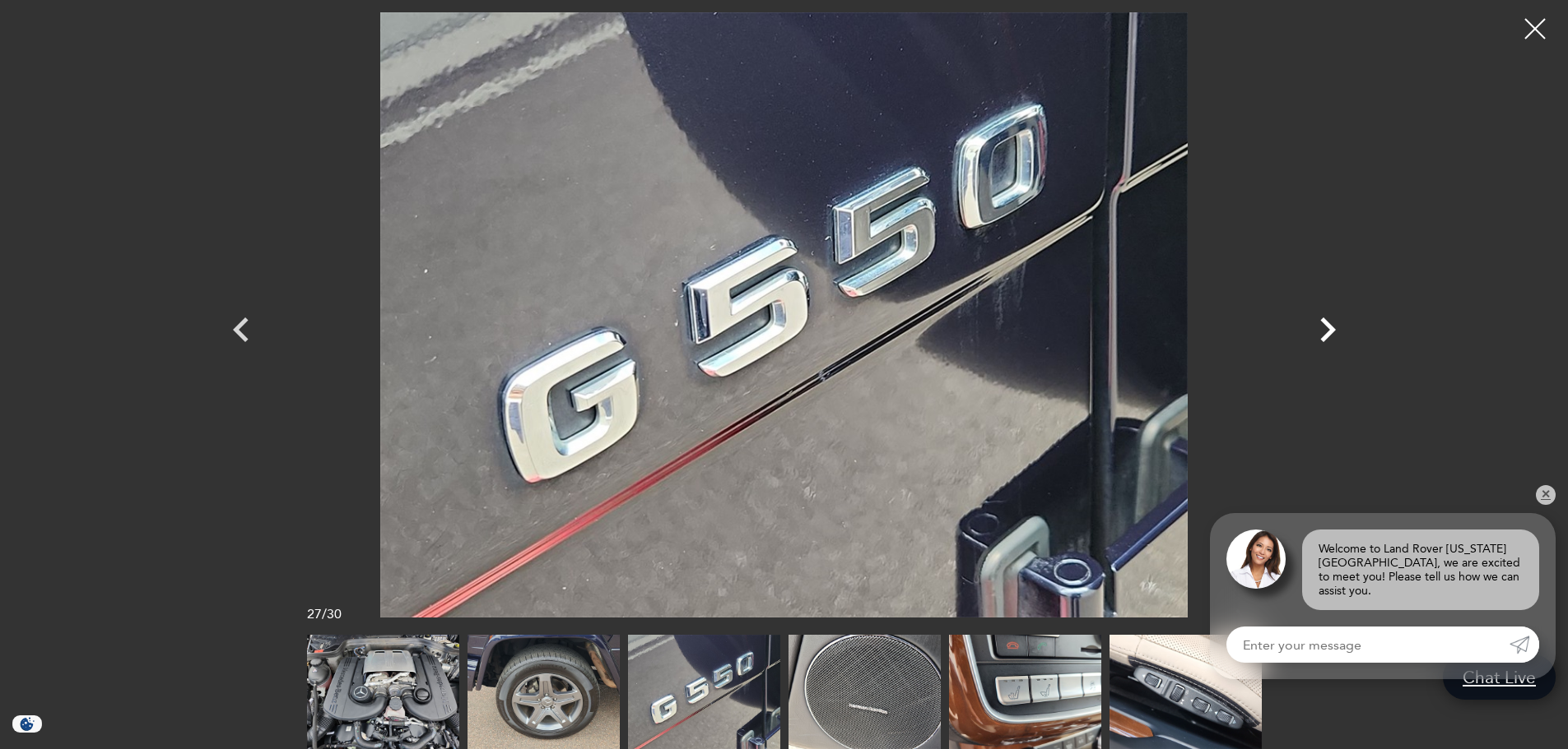
click at [1317, 328] on icon "Next" at bounding box center [1328, 331] width 50 height 50
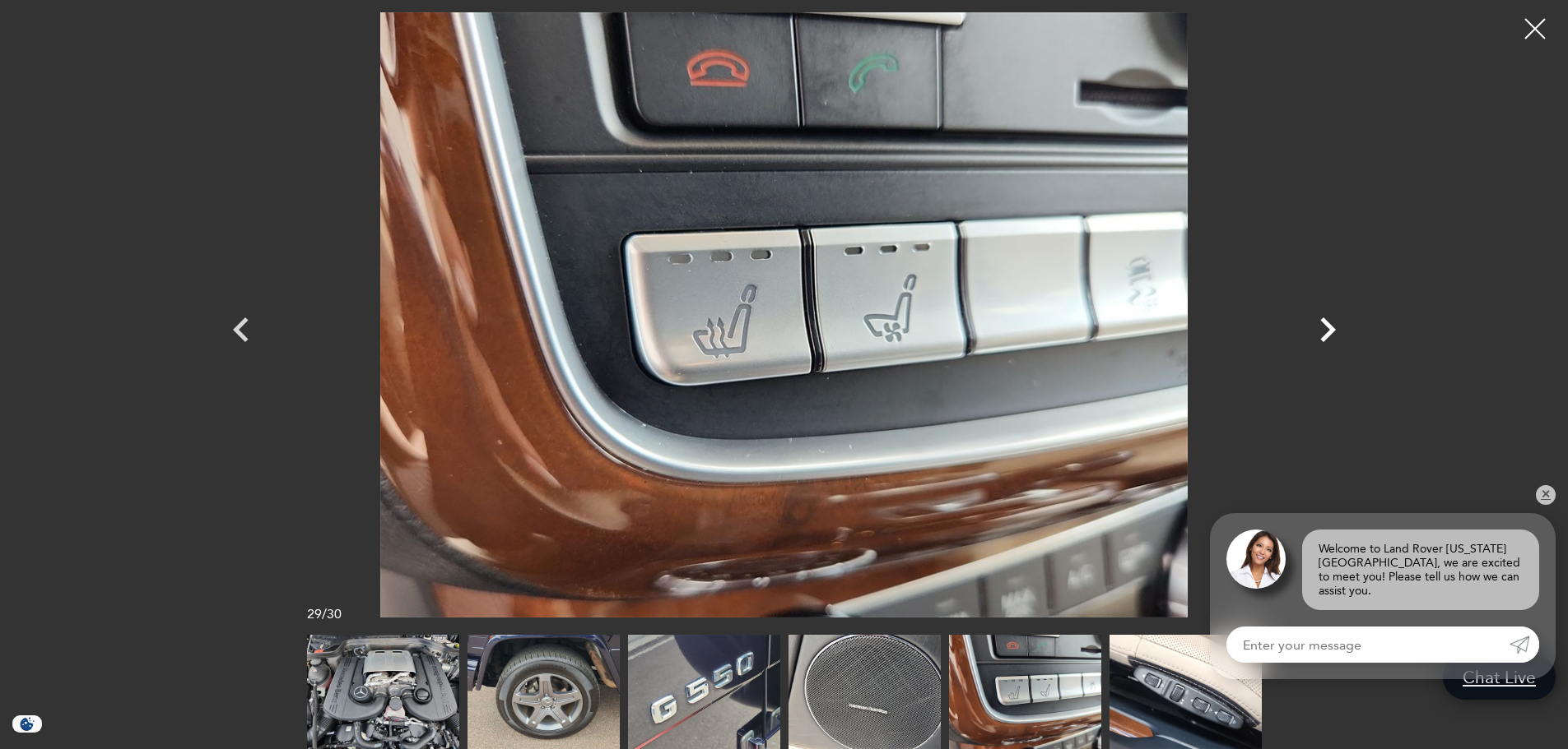
click at [1317, 328] on icon "Next" at bounding box center [1328, 331] width 50 height 50
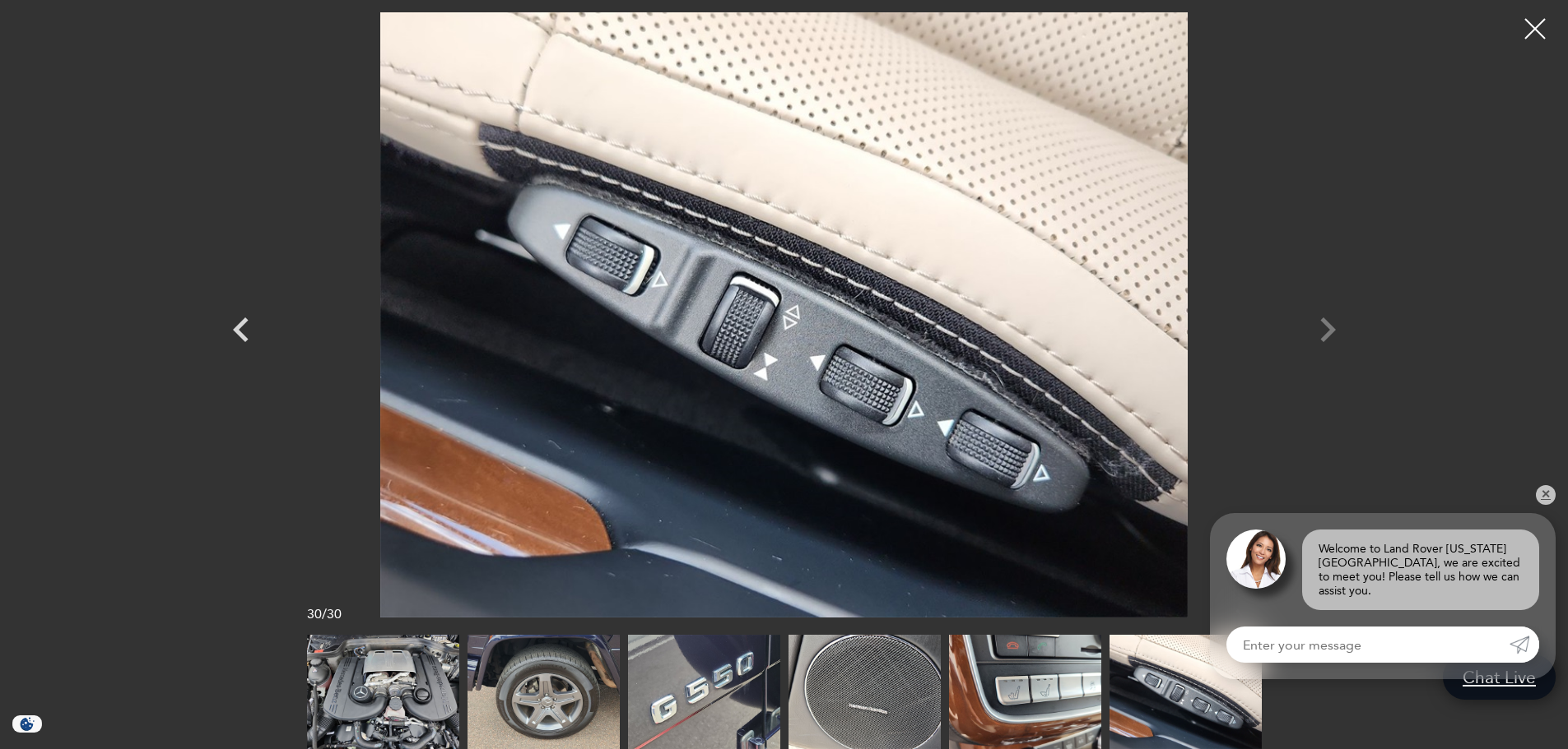
click at [1317, 328] on div at bounding box center [784, 315] width 1152 height 605
click at [1327, 329] on div at bounding box center [784, 315] width 1152 height 605
click at [398, 672] on img at bounding box center [382, 692] width 152 height 115
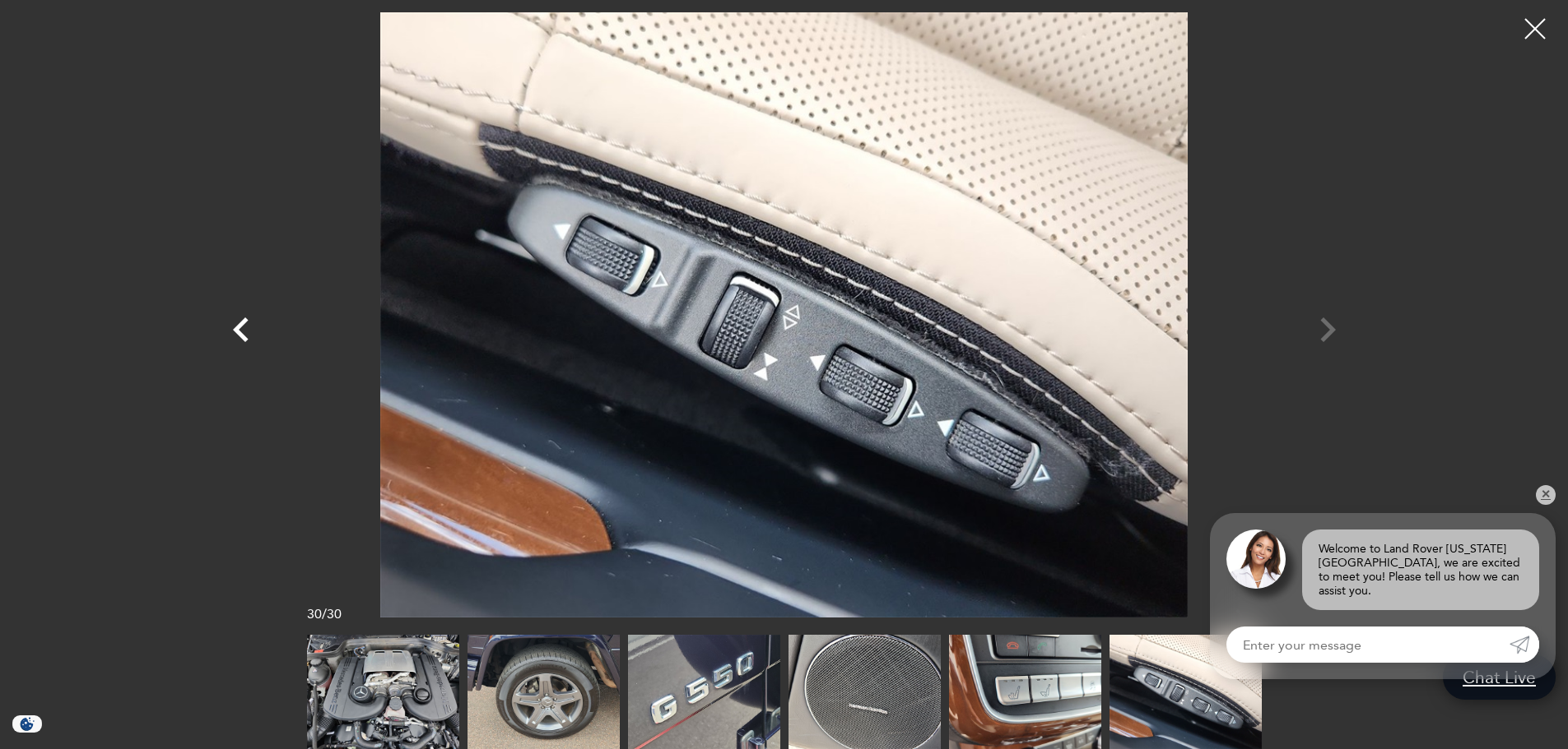
click at [239, 316] on icon "Previous" at bounding box center [242, 331] width 50 height 50
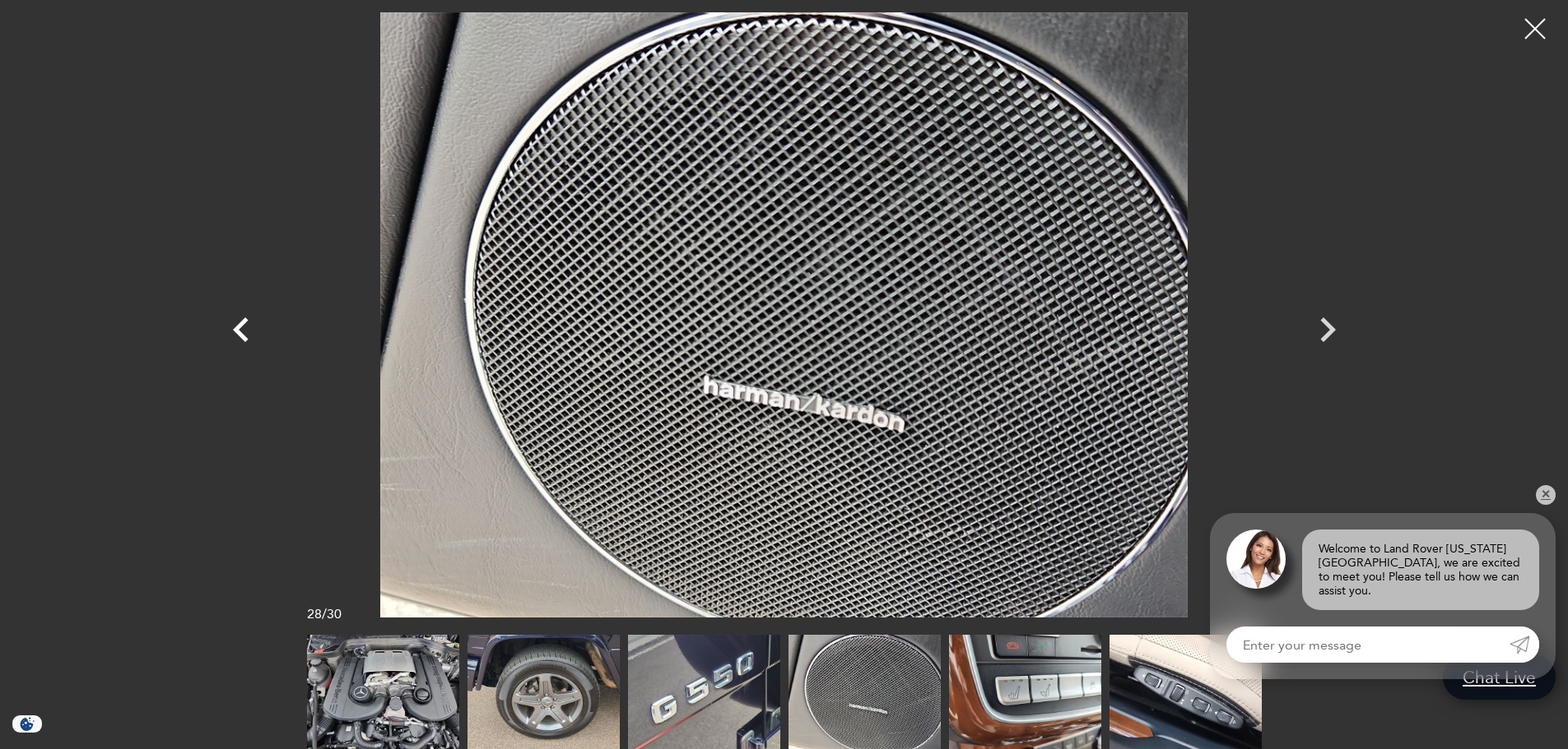
click at [239, 323] on icon "Previous" at bounding box center [241, 330] width 16 height 25
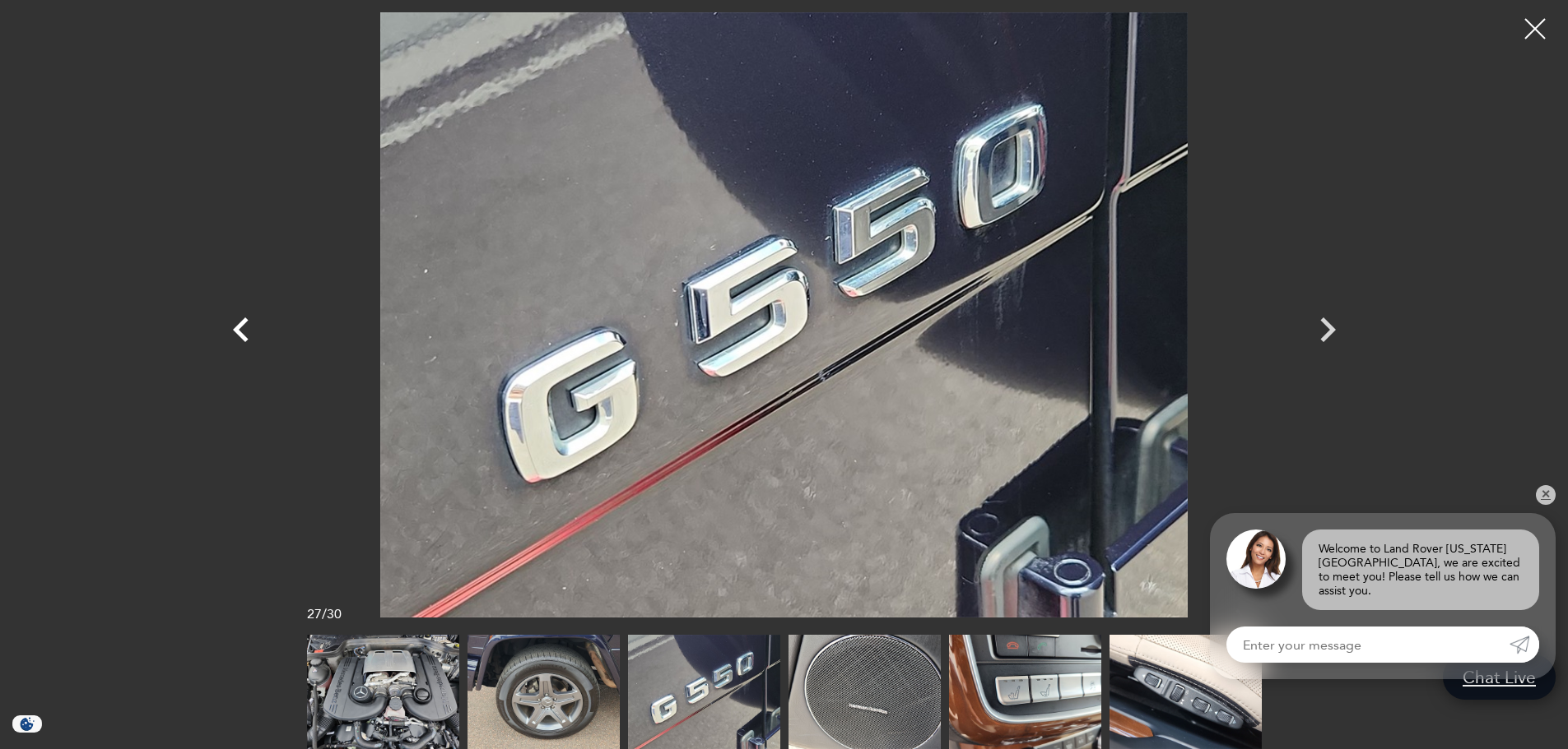
click at [239, 323] on icon "Previous" at bounding box center [241, 330] width 16 height 25
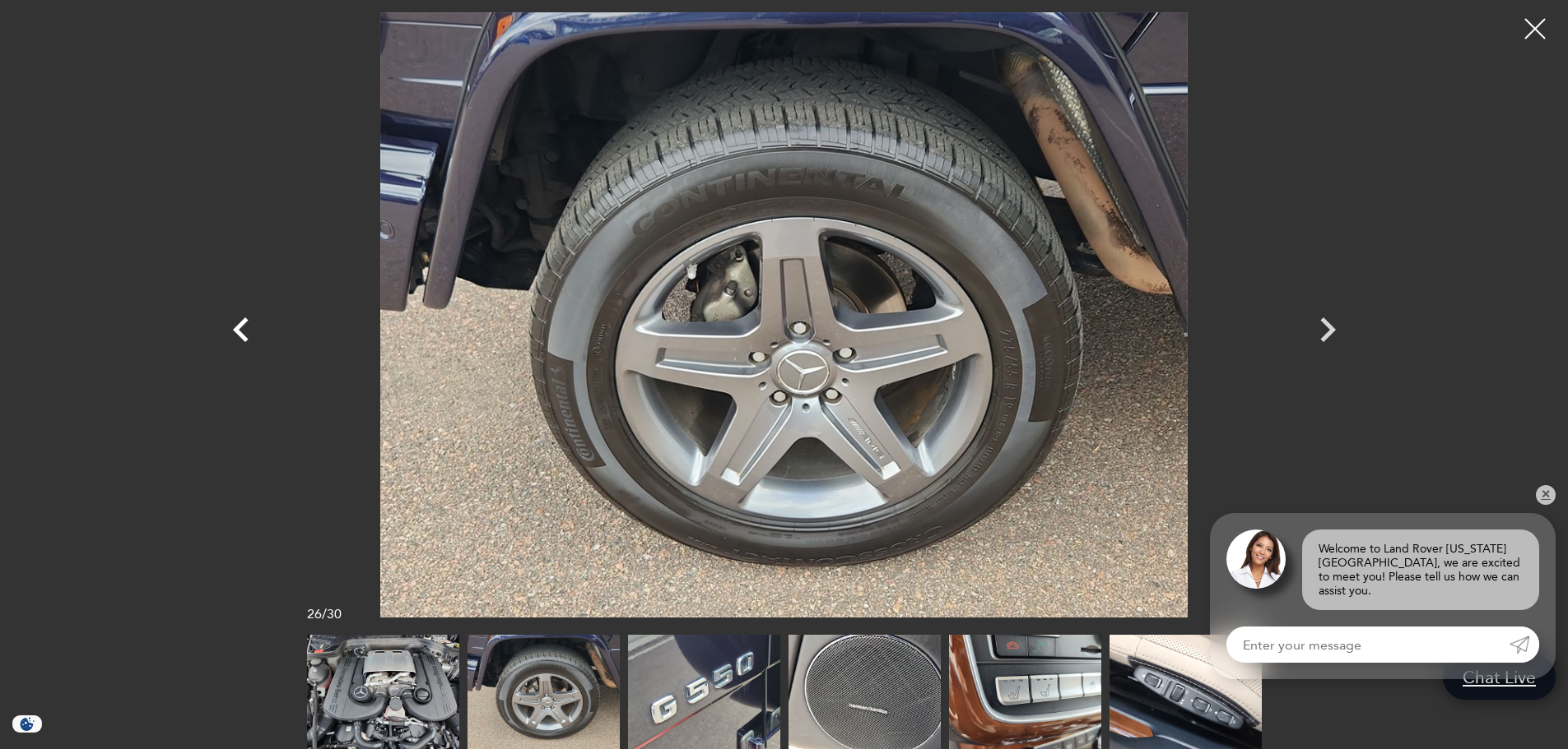
click at [239, 323] on icon "Previous" at bounding box center [241, 330] width 16 height 25
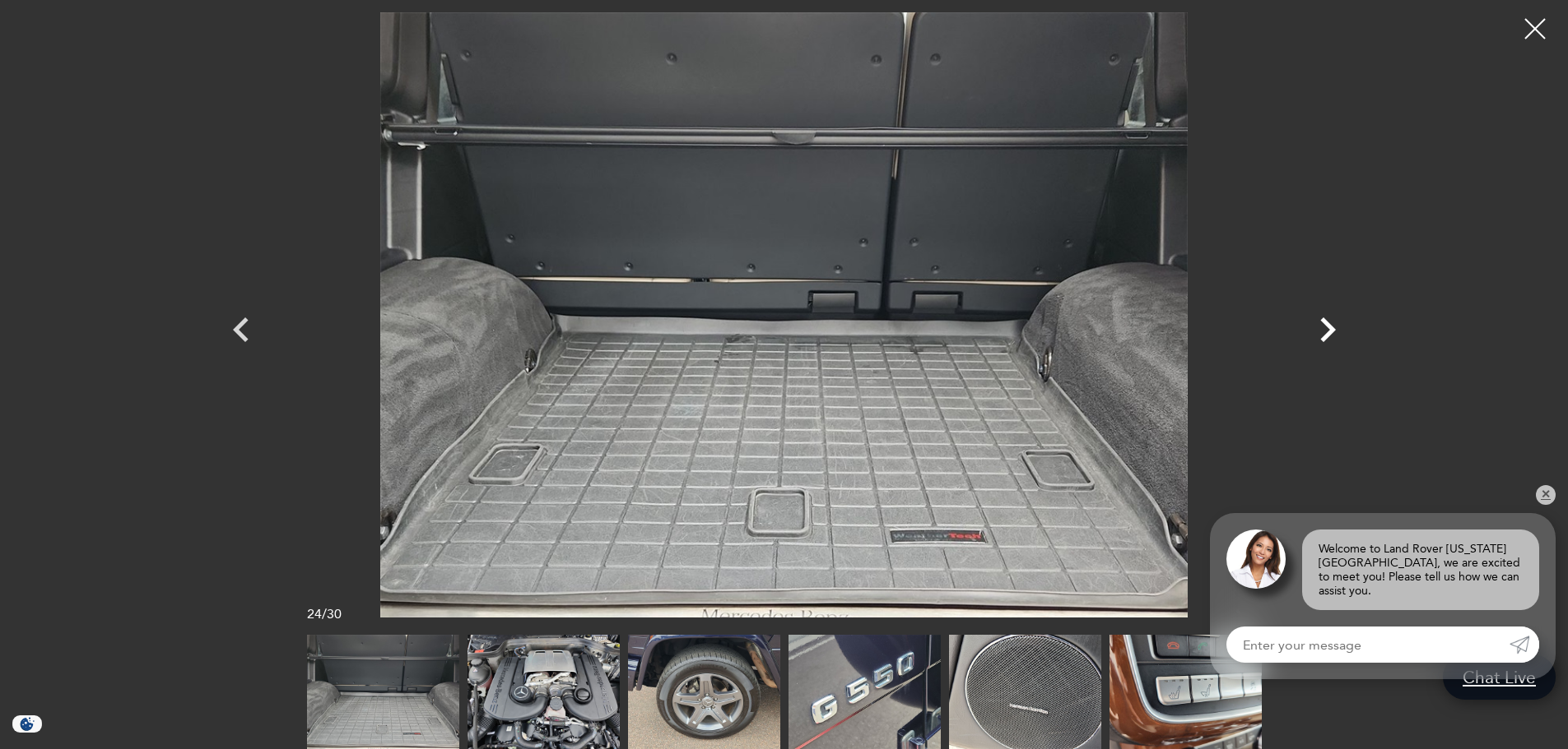
click at [1331, 328] on icon "Next" at bounding box center [1328, 330] width 16 height 25
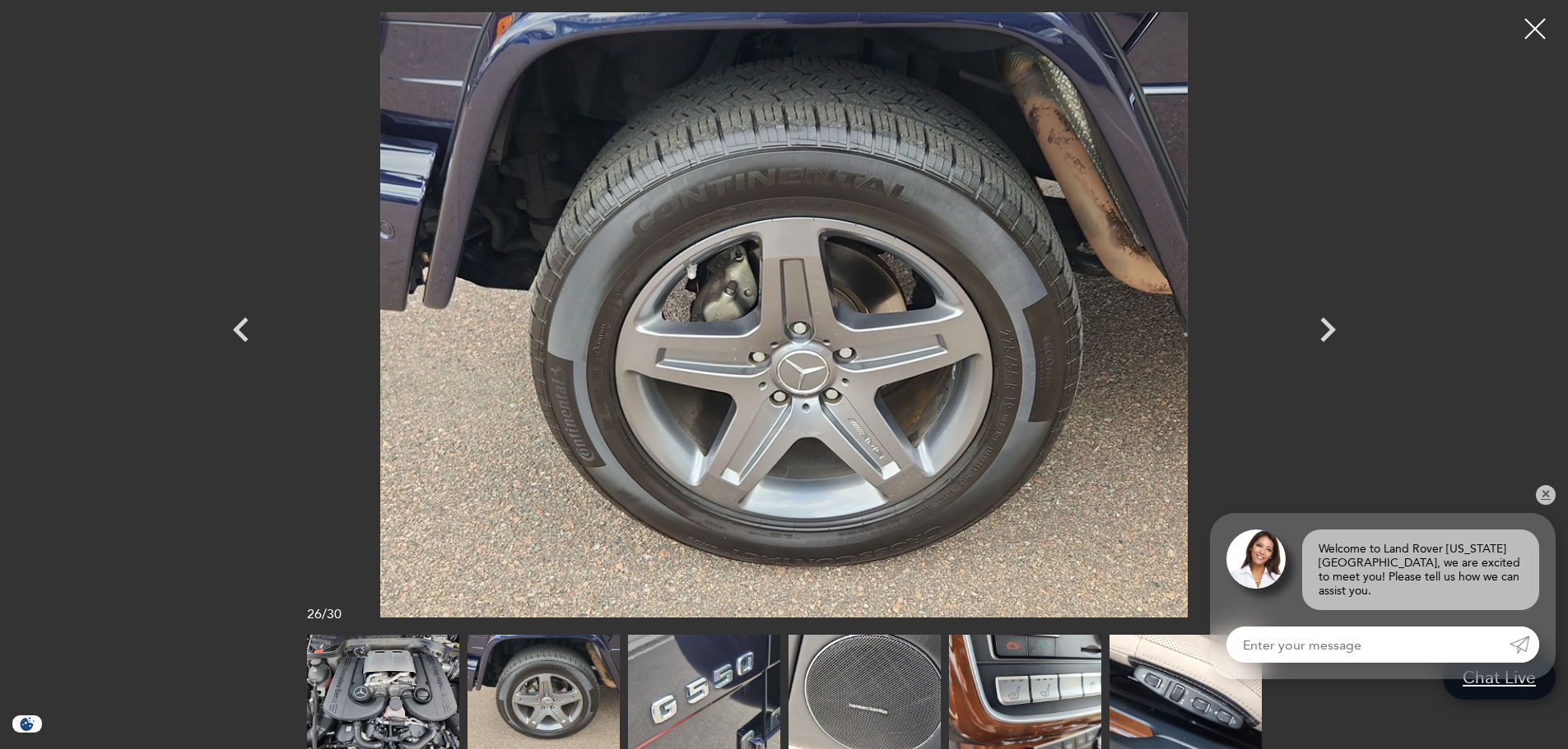
click at [393, 680] on img at bounding box center [382, 692] width 152 height 115
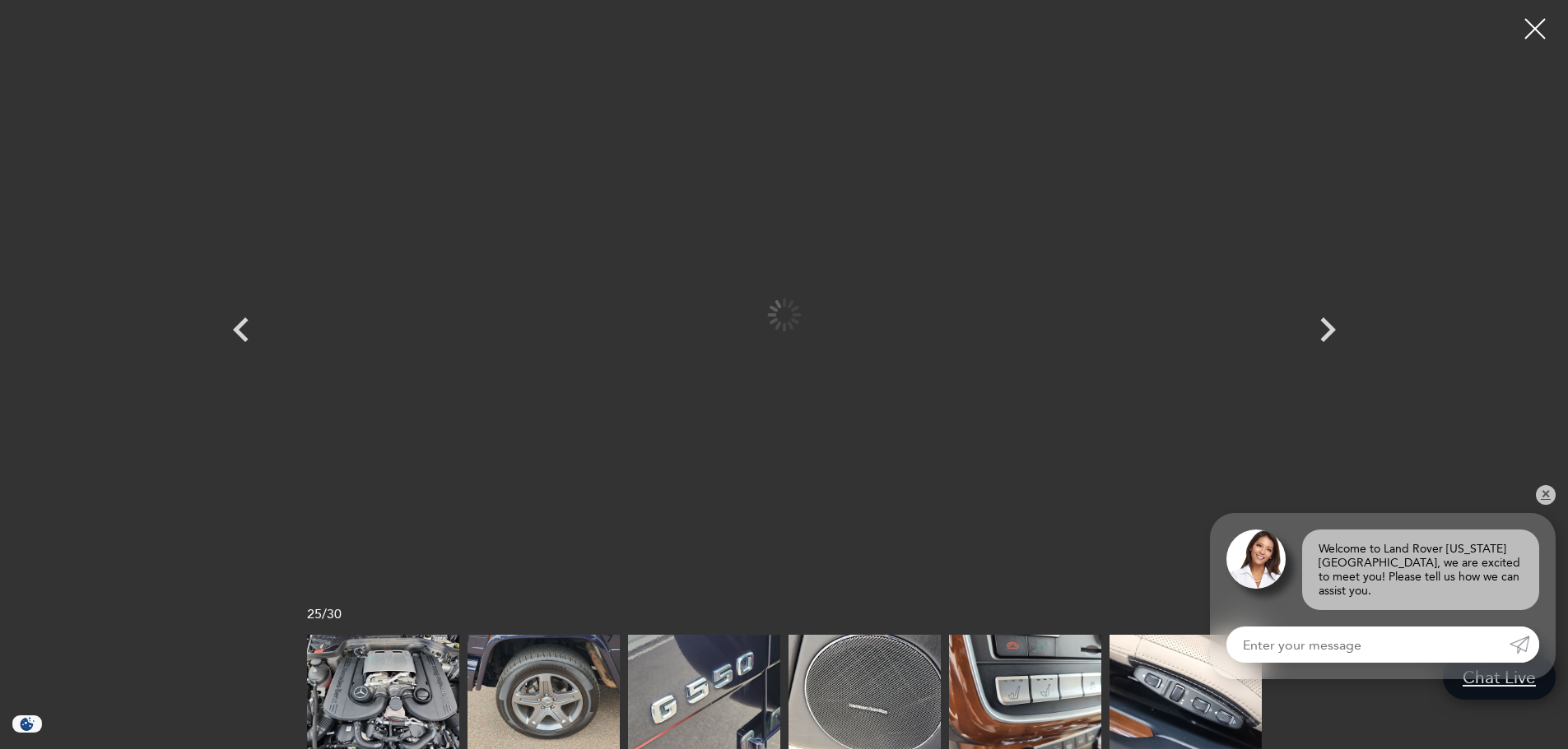
click at [390, 681] on img at bounding box center [382, 692] width 152 height 115
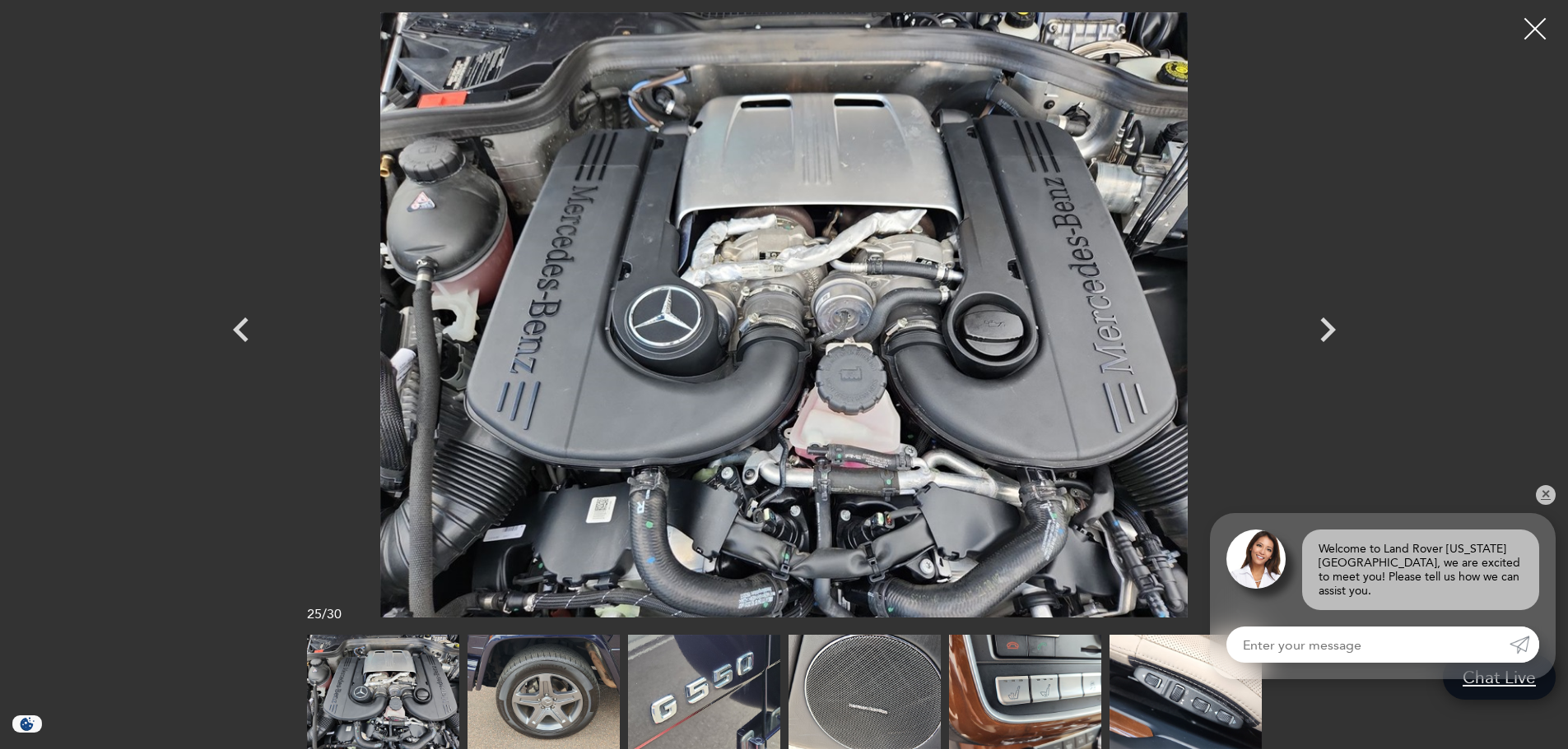
click at [1524, 31] on div at bounding box center [1535, 28] width 44 height 44
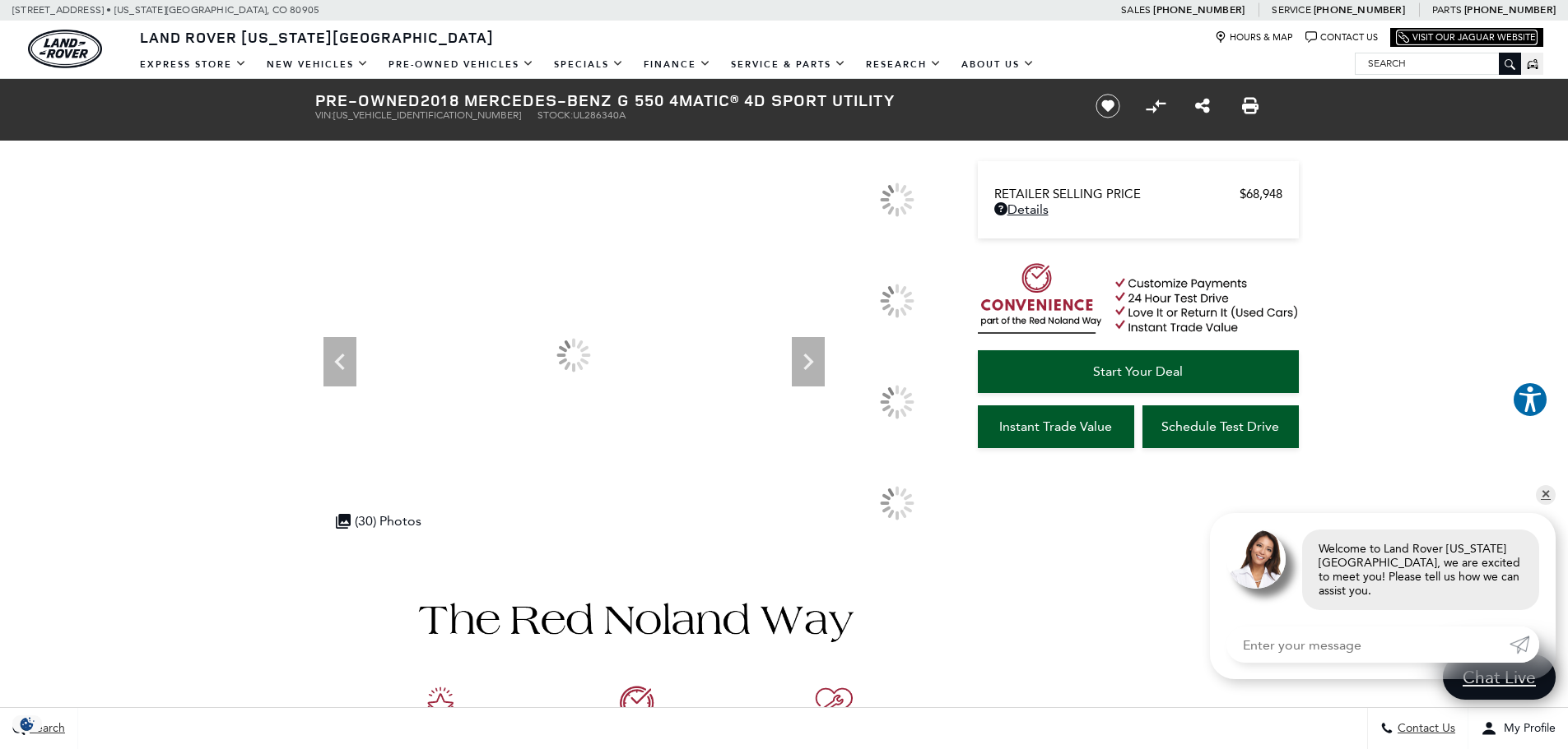
click at [1524, 31] on link "Link Icon Visit Our Jaguar Website" at bounding box center [1467, 37] width 139 height 12
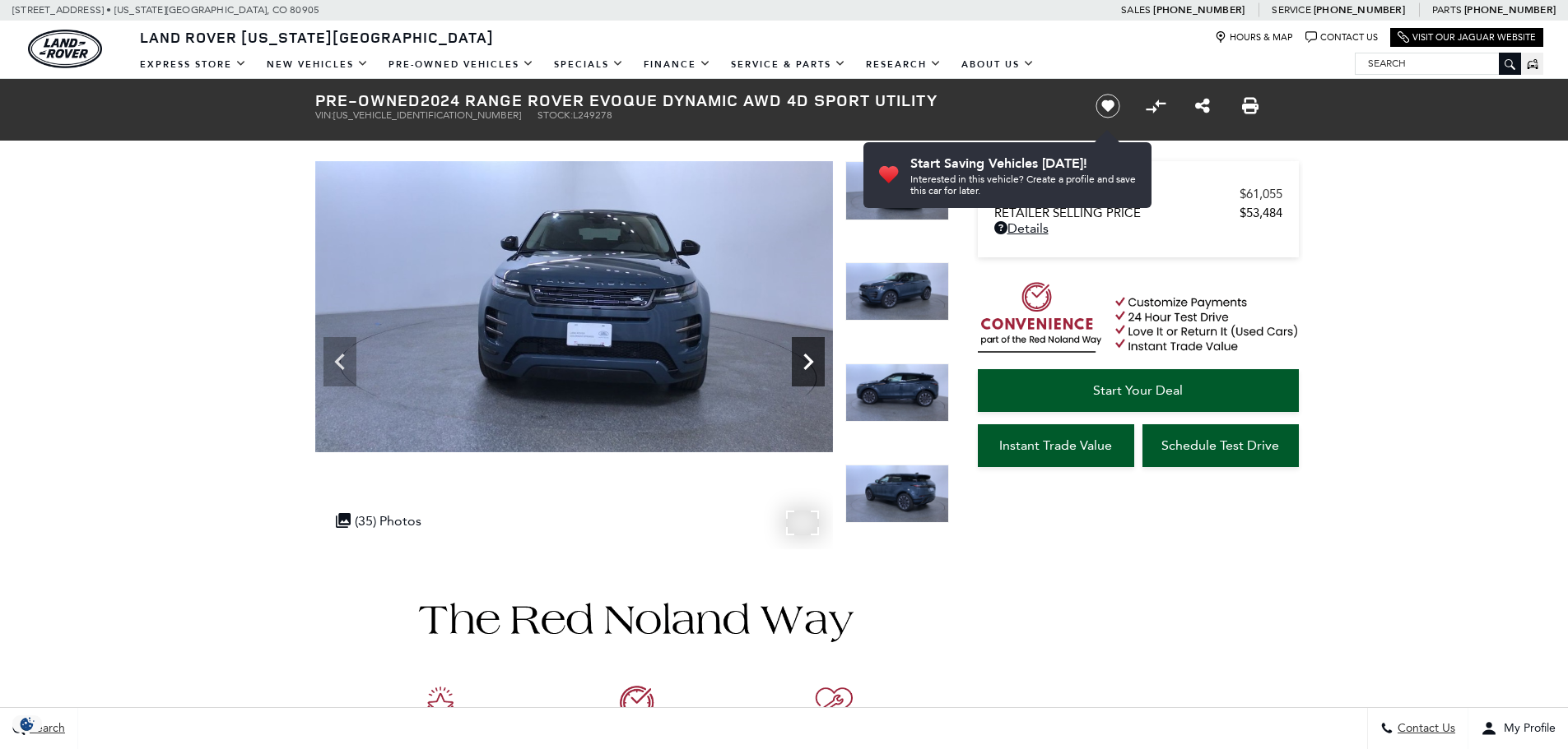
click at [805, 357] on icon "Next" at bounding box center [808, 362] width 10 height 17
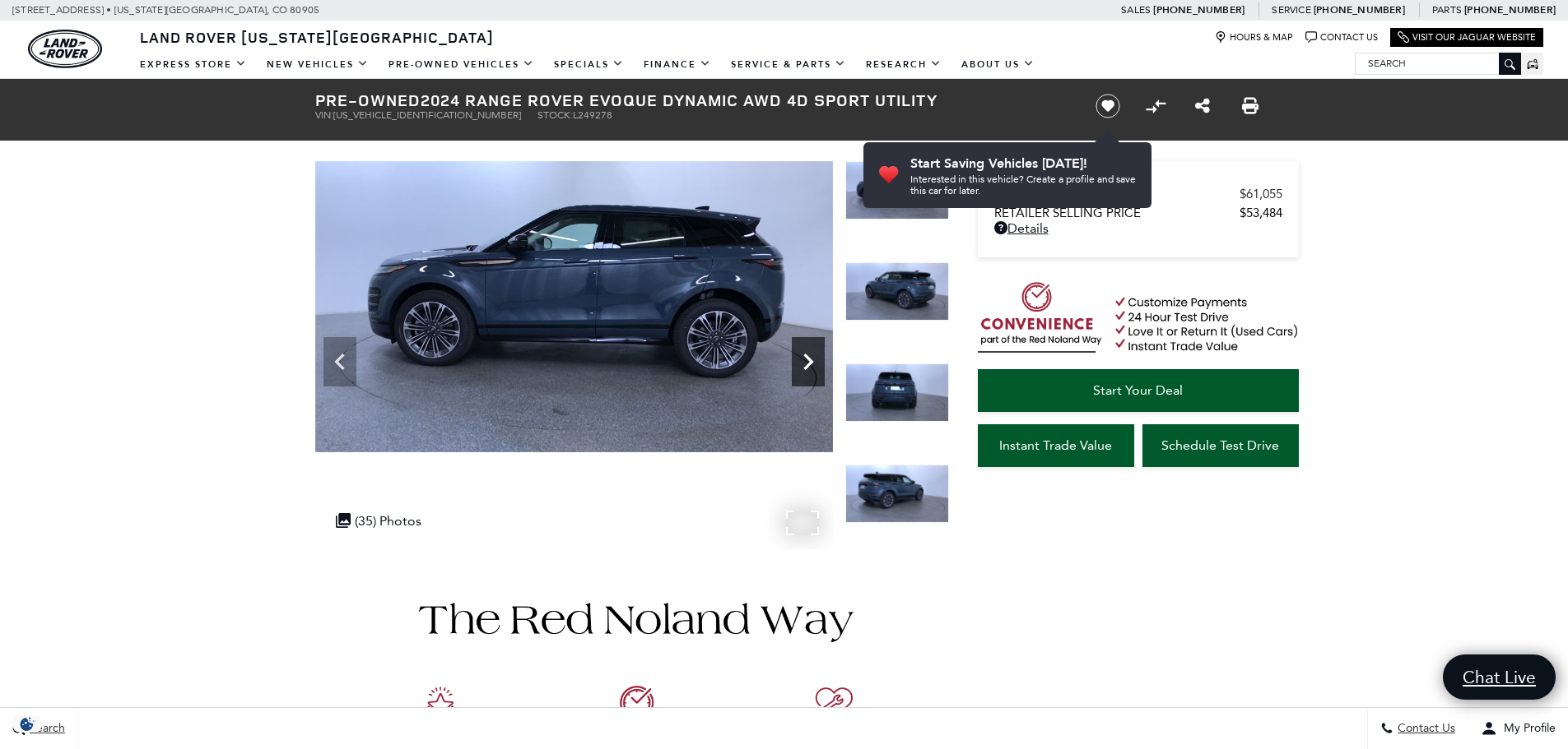
click at [805, 357] on icon "Next" at bounding box center [808, 362] width 10 height 17
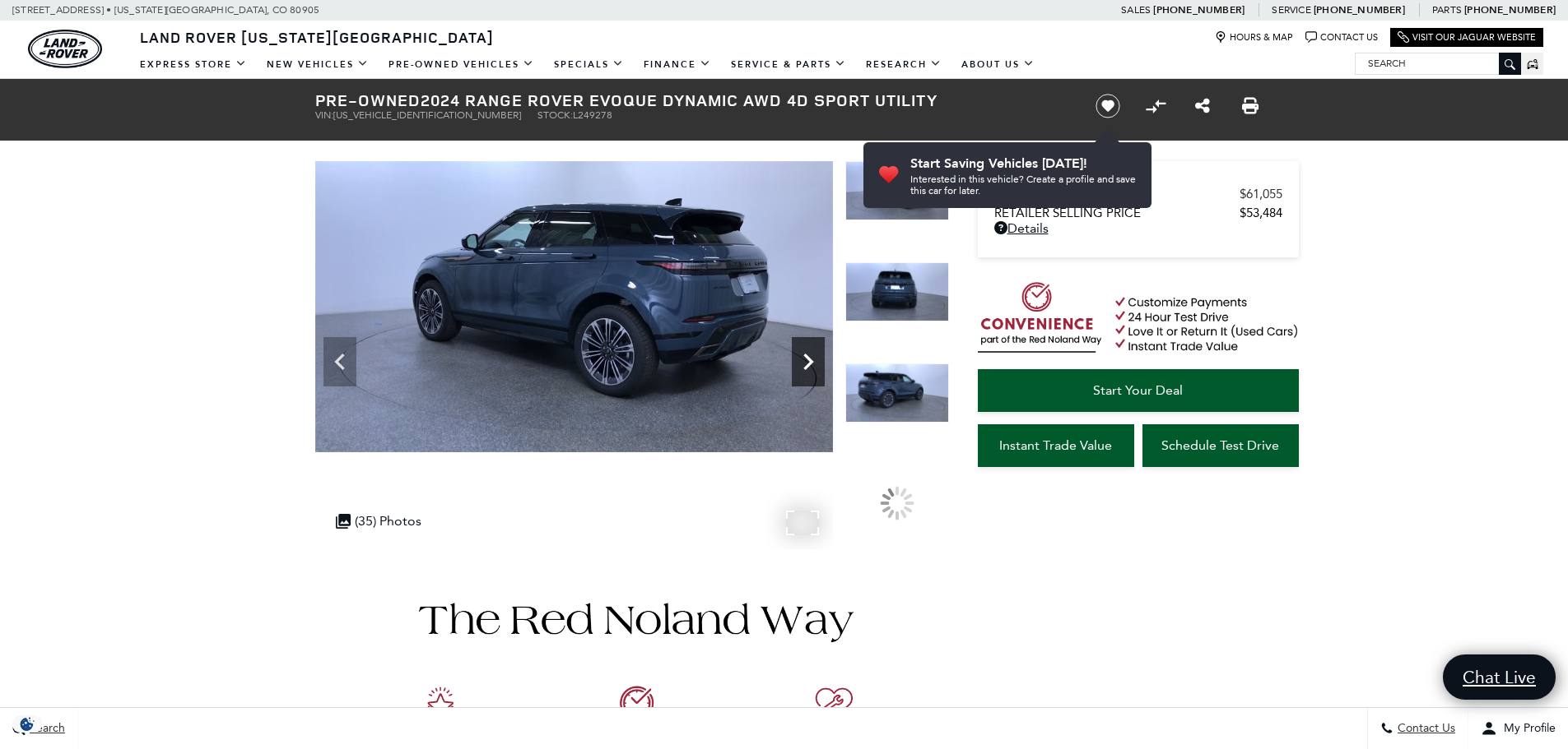
click at [805, 357] on icon "Next" at bounding box center [808, 362] width 10 height 17
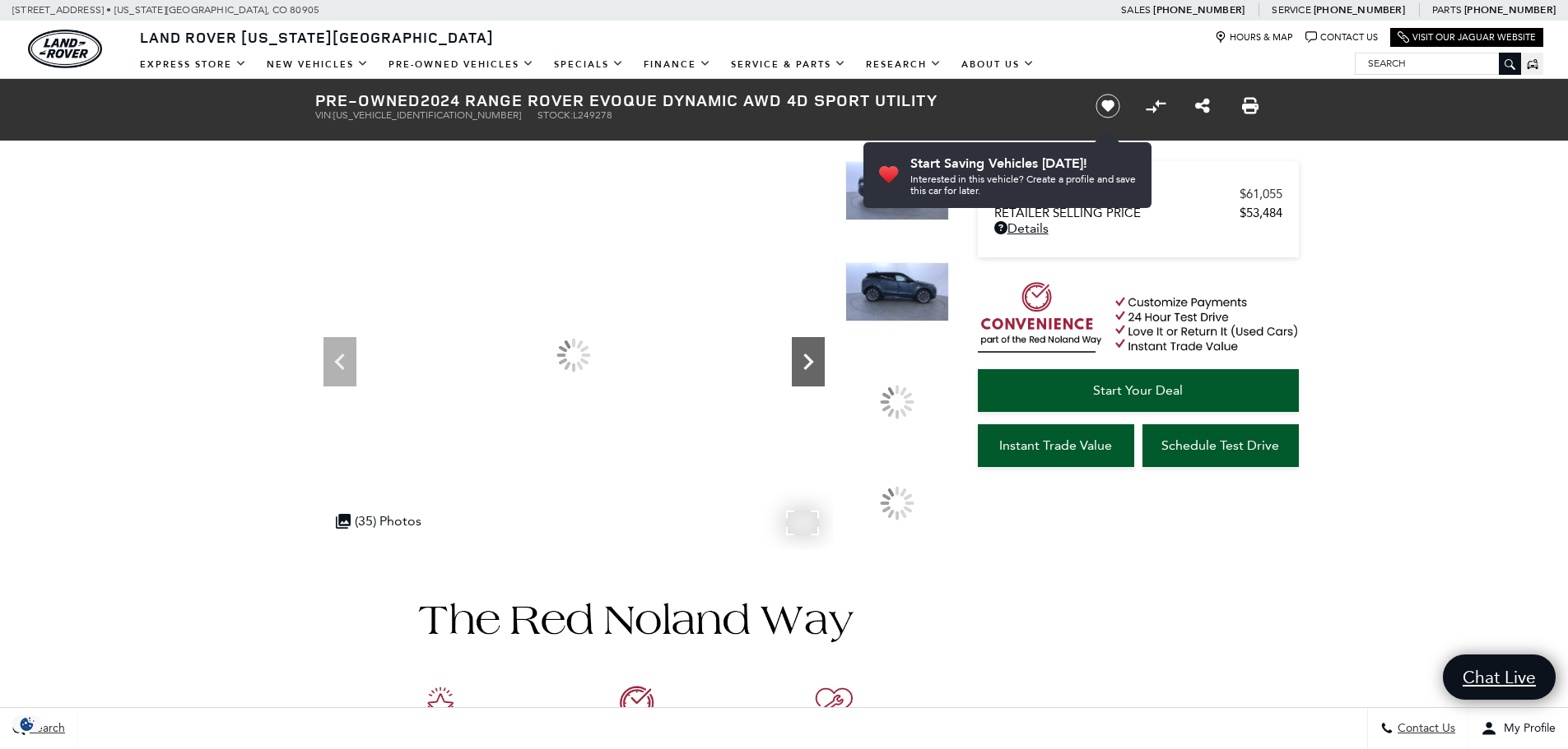
click at [805, 357] on icon "Next" at bounding box center [808, 362] width 10 height 17
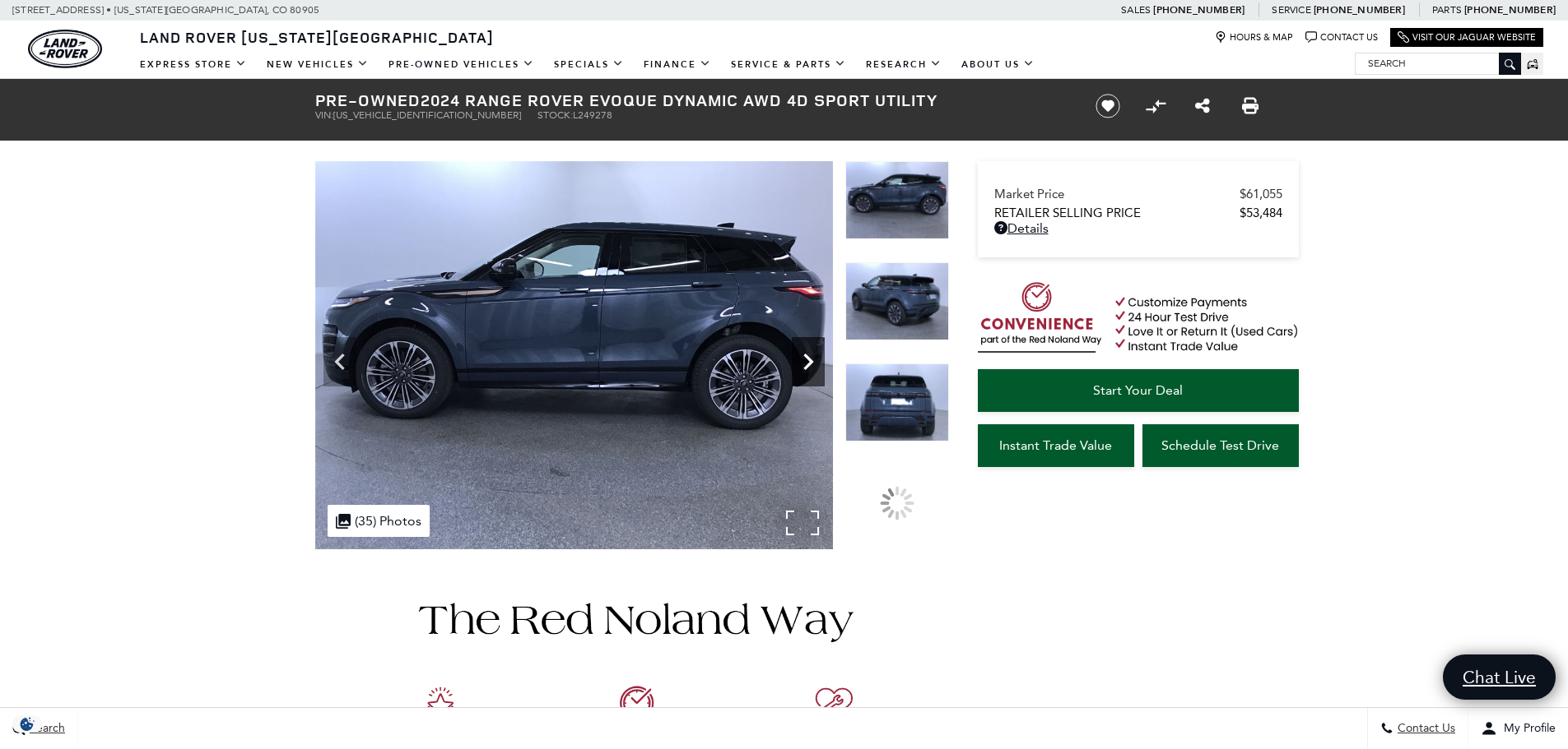
click at [805, 357] on icon "Next" at bounding box center [808, 362] width 10 height 17
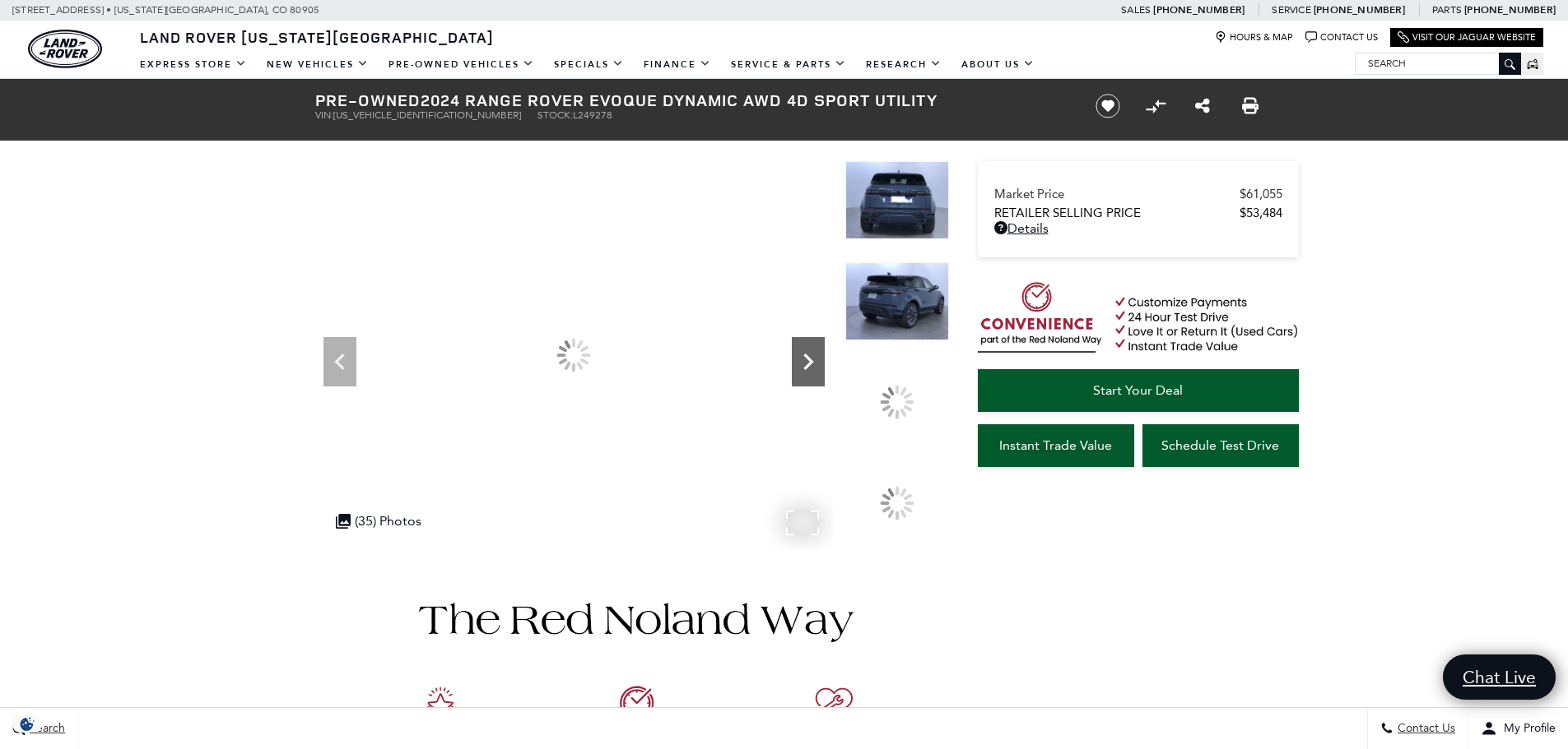
click at [805, 357] on icon "Next" at bounding box center [808, 362] width 10 height 17
